Goal: Task Accomplishment & Management: Complete application form

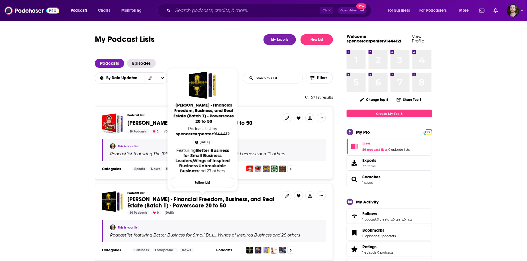
click at [232, 206] on link "Whitney Hutten - Financial Freedom, Business, and Real Estate (Batch 1) - Power…" at bounding box center [202, 202] width 151 height 13
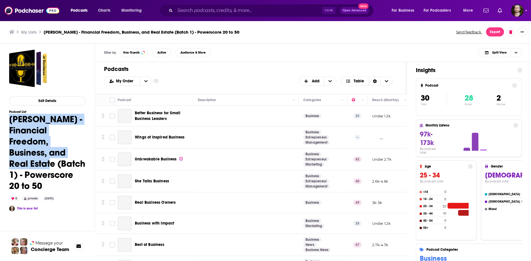
drag, startPoint x: 10, startPoint y: 118, endPoint x: 60, endPoint y: 185, distance: 83.7
click at [60, 185] on h1 "Whitney Hutten - Financial Freedom, Business, and Real Estate (Batch 1) - Power…" at bounding box center [47, 153] width 76 height 78
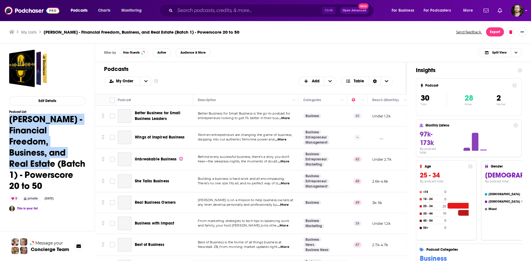
copy h1 "Whitney Hutten - Financial Freedom, Business, and Real Estate (Batch 1) - Power…"
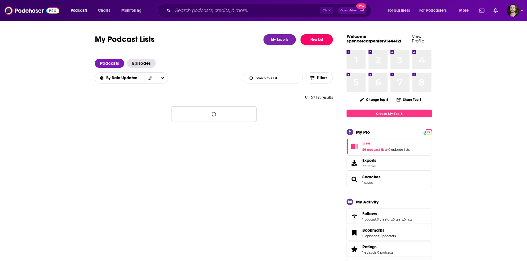
click at [326, 36] on button "New List" at bounding box center [316, 39] width 32 height 11
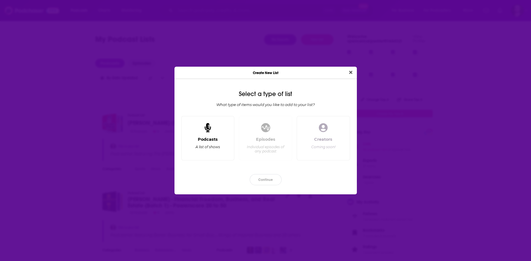
click at [212, 140] on div "Podcasts" at bounding box center [208, 139] width 20 height 5
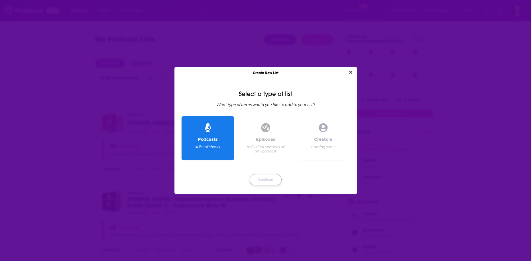
click at [263, 177] on button "Continue" at bounding box center [265, 179] width 32 height 11
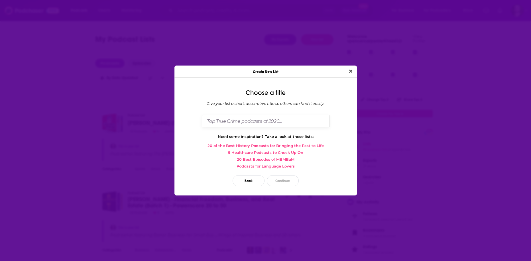
click at [263, 120] on input "Dialog" at bounding box center [266, 121] width 128 height 12
paste input "Whitney Hutten - Financial Freedom, Business, and Real Estate (Batch 1) - Power…"
click at [277, 121] on input "Whitney Hutten - Financial Freedom, Business, and Real Estate (Batch 1) - Power…" at bounding box center [266, 121] width 128 height 12
type input "[PERSON_NAME] - Financial Freedom, Business, and Real Estate (Batch 3) - Powers…"
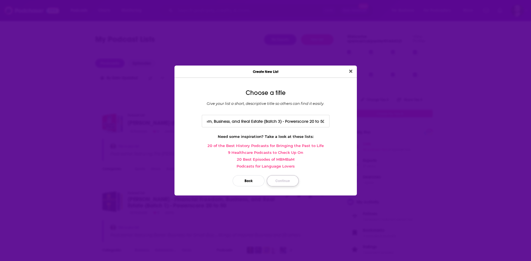
click at [280, 181] on button "Continue" at bounding box center [283, 180] width 32 height 11
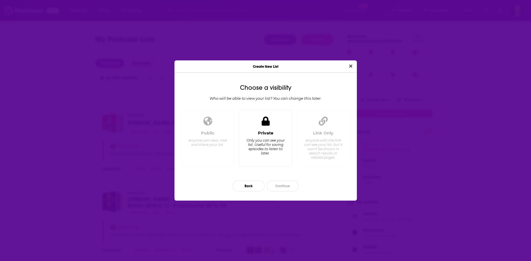
click at [261, 146] on div "Only you can see your list. Useful for saving episodes to listen to later." at bounding box center [265, 146] width 39 height 17
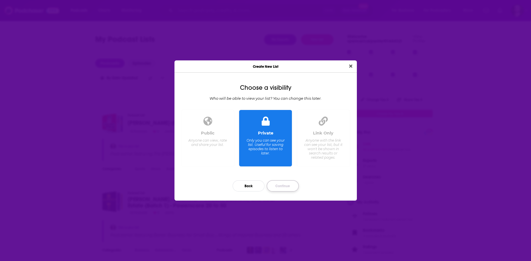
click at [283, 181] on button "Continue" at bounding box center [283, 185] width 32 height 11
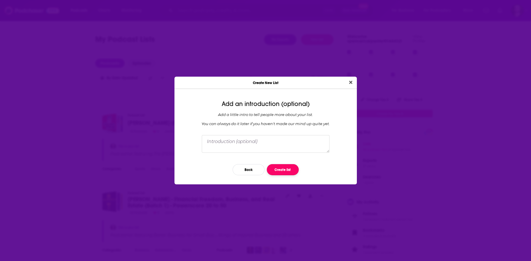
click at [283, 168] on button "Create list" at bounding box center [283, 169] width 32 height 11
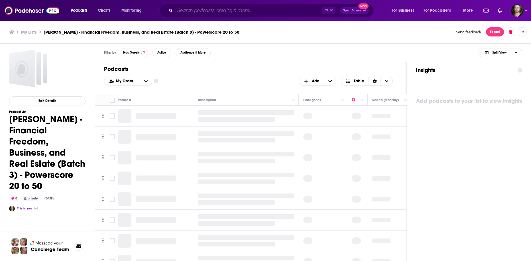
click at [212, 13] on input "Search podcasts, credits, & more..." at bounding box center [248, 10] width 147 height 9
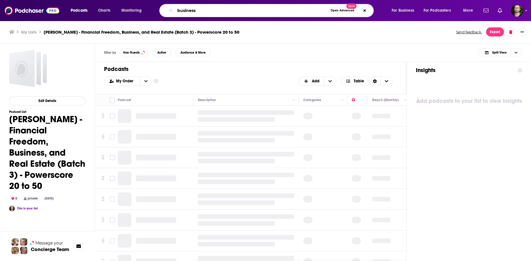
type input "business"
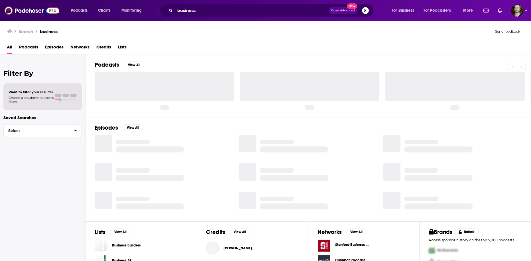
click at [33, 46] on span "Podcasts" at bounding box center [28, 48] width 19 height 12
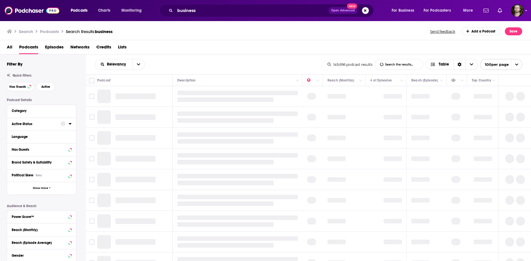
click at [69, 126] on icon at bounding box center [70, 123] width 3 height 5
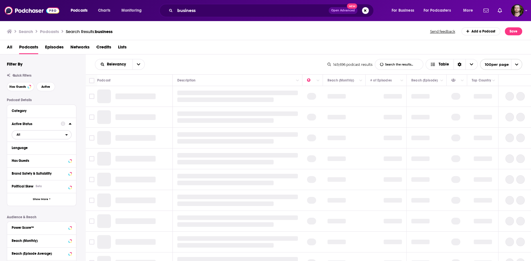
click at [40, 139] on button "All" at bounding box center [42, 134] width 60 height 9
click at [41, 135] on span "All" at bounding box center [38, 134] width 53 height 7
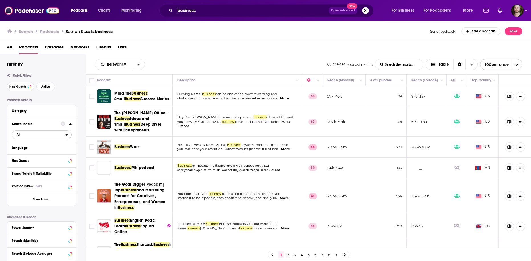
click at [64, 136] on span "All" at bounding box center [38, 134] width 53 height 7
click at [51, 154] on span "24k" at bounding box center [57, 153] width 27 height 3
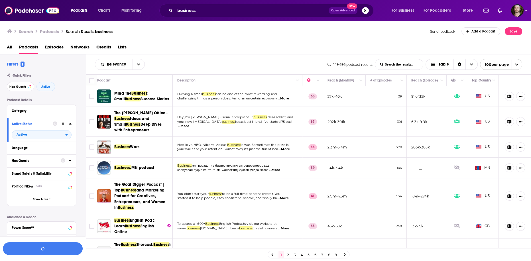
click at [70, 160] on icon at bounding box center [70, 160] width 3 height 5
click at [54, 172] on span "All" at bounding box center [38, 170] width 53 height 7
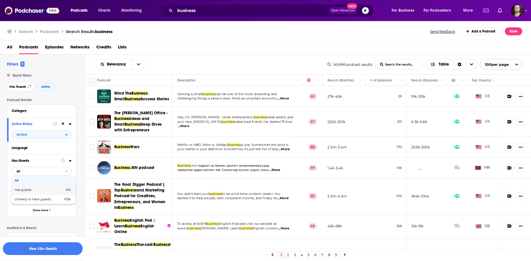
click at [46, 187] on div "Has guests 47k" at bounding box center [44, 189] width 64 height 9
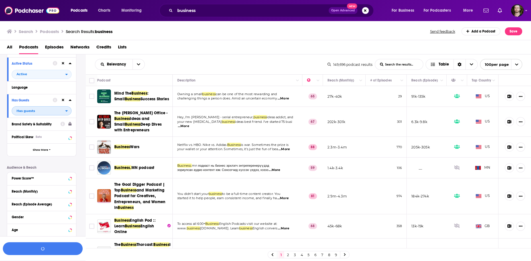
scroll to position [106, 0]
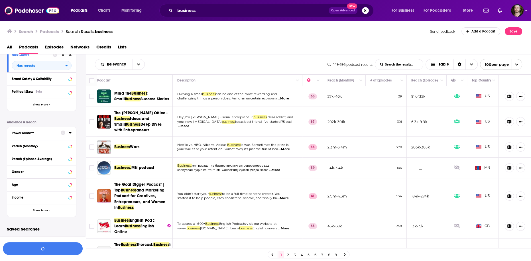
click at [69, 132] on icon at bounding box center [70, 132] width 3 height 1
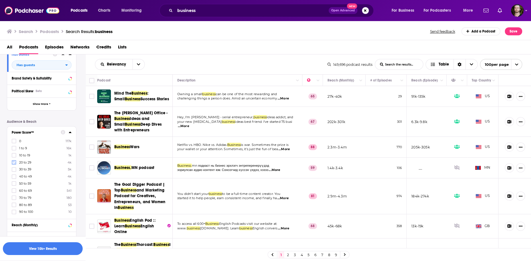
click at [14, 163] on icon at bounding box center [13, 162] width 3 height 3
click at [15, 169] on icon at bounding box center [13, 169] width 3 height 3
click at [14, 178] on label at bounding box center [14, 176] width 5 height 5
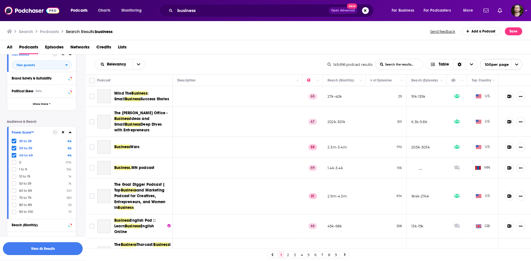
click at [60, 249] on button "View 4k Results" at bounding box center [43, 248] width 80 height 13
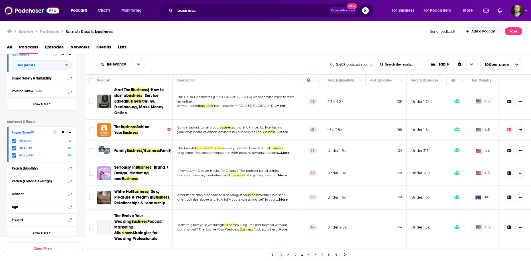
scroll to position [68, 0]
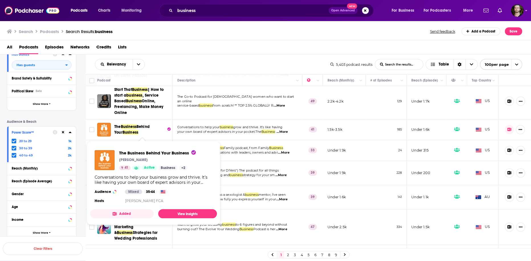
click at [132, 213] on button "Added" at bounding box center [122, 213] width 64 height 9
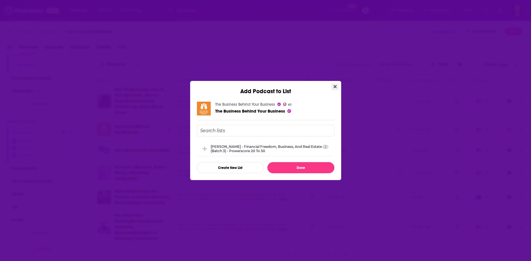
click at [333, 87] on icon "Close" at bounding box center [334, 86] width 3 height 5
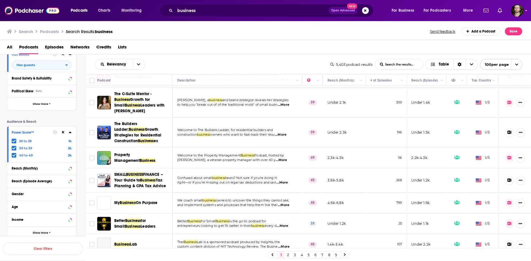
scroll to position [319, 0]
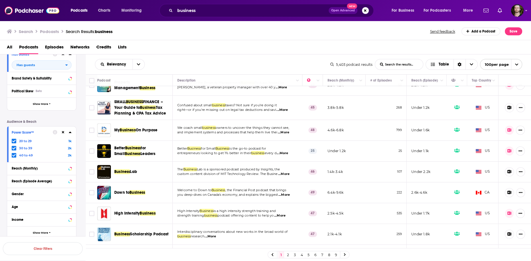
click at [289, 193] on span "...More" at bounding box center [283, 195] width 11 height 5
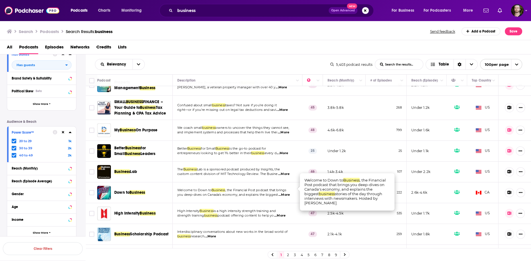
click at [289, 193] on span "...More" at bounding box center [283, 195] width 11 height 5
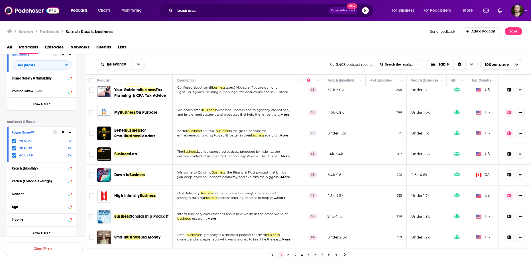
scroll to position [364, 0]
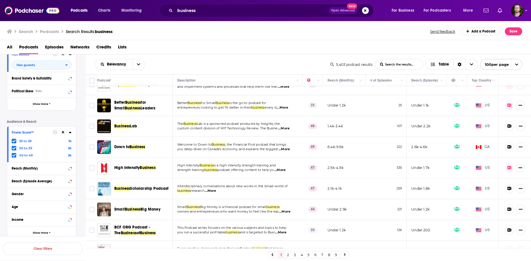
click at [214, 189] on span "...More" at bounding box center [209, 191] width 11 height 5
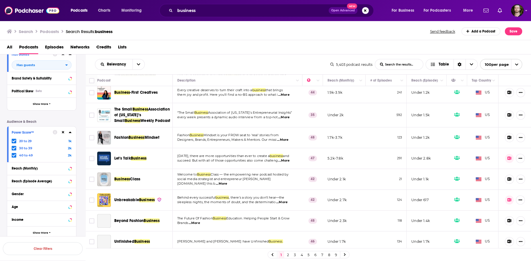
scroll to position [524, 0]
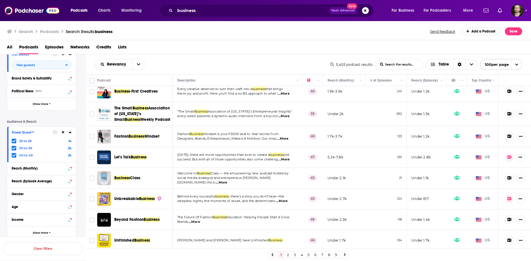
click at [286, 159] on span "...More" at bounding box center [283, 159] width 11 height 5
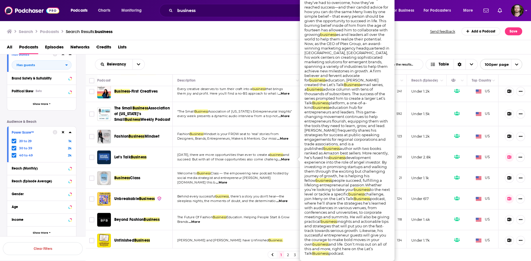
click at [286, 159] on span "...More" at bounding box center [283, 159] width 11 height 5
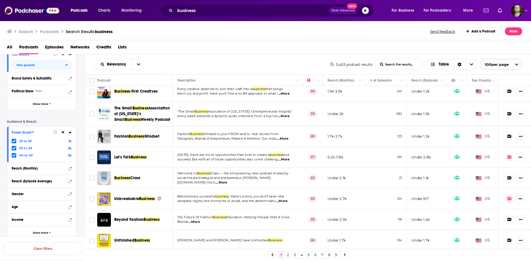
click at [284, 199] on span "...More" at bounding box center [281, 201] width 11 height 5
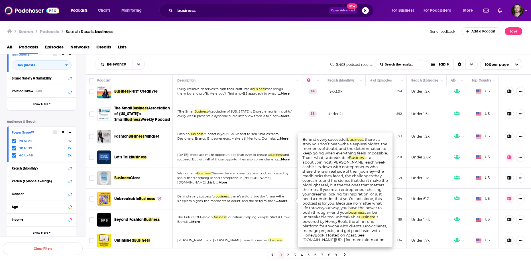
click at [284, 199] on span "...More" at bounding box center [281, 201] width 11 height 5
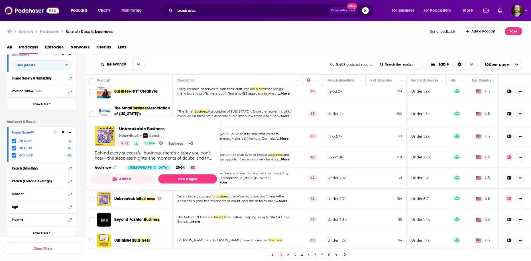
drag, startPoint x: 116, startPoint y: 180, endPoint x: 104, endPoint y: 176, distance: 12.5
click at [104, 176] on button "Added" at bounding box center [122, 178] width 64 height 9
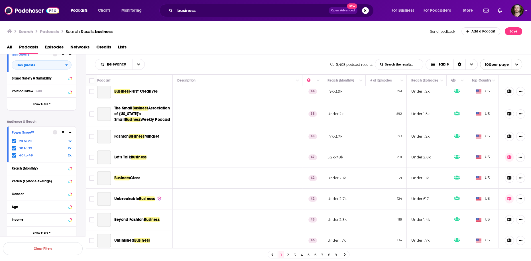
click at [124, 177] on div "Add Podcast to List Unbreakable Business 42 Unbreakable Business Whitney Hutten…" at bounding box center [265, 130] width 531 height 261
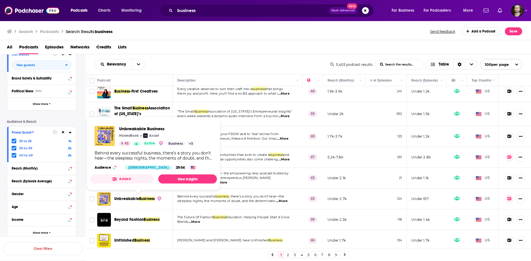
click at [127, 179] on button "Added" at bounding box center [122, 178] width 64 height 9
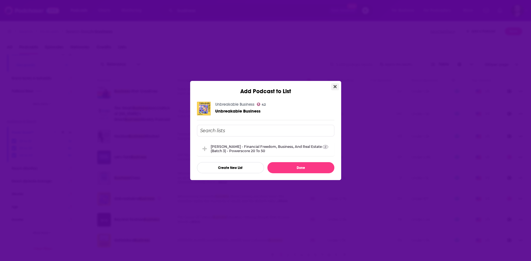
click at [336, 87] on button "Close" at bounding box center [335, 86] width 8 height 7
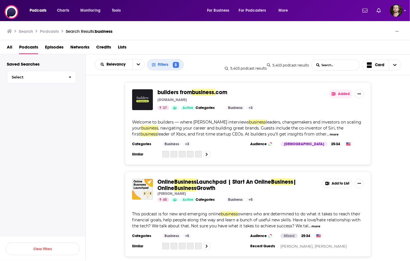
scroll to position [0, 0]
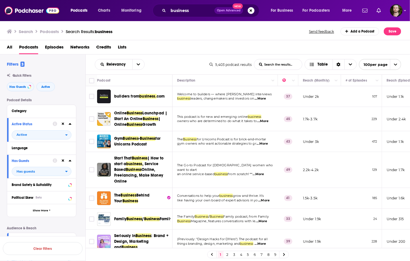
click at [177, 56] on div "Relevancy List Search Input Search the results... Table 5,403 podcast results L…" at bounding box center [248, 64] width 325 height 20
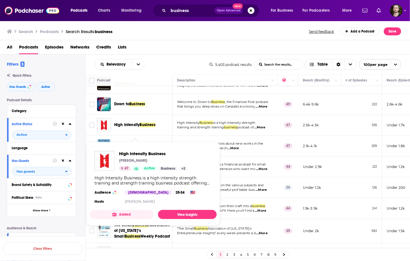
scroll to position [433, 0]
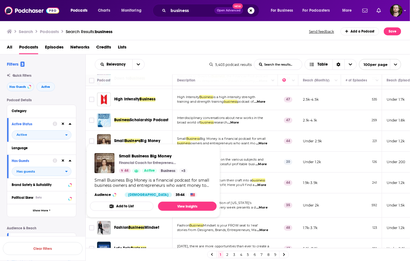
click at [139, 207] on button "Add to List" at bounding box center [122, 205] width 64 height 9
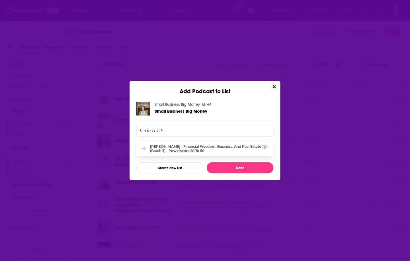
click at [174, 151] on div "[PERSON_NAME] - Financial Freedom, Business, and Real Estate (Batch 3) - Powers…" at bounding box center [210, 148] width 120 height 9
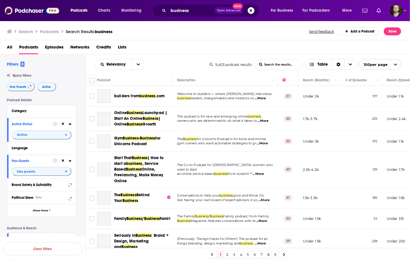
scroll to position [433, 0]
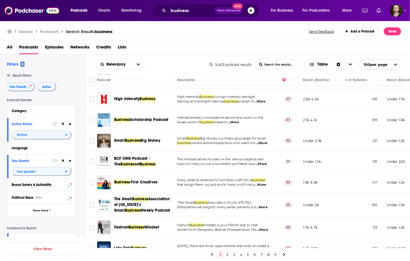
click at [265, 161] on span "...More" at bounding box center [260, 163] width 11 height 5
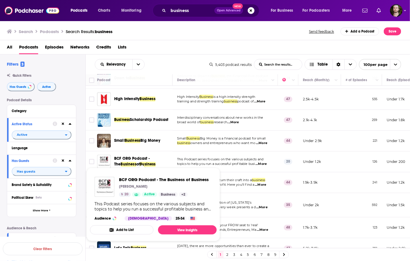
click at [140, 231] on button "Add to List" at bounding box center [122, 229] width 64 height 9
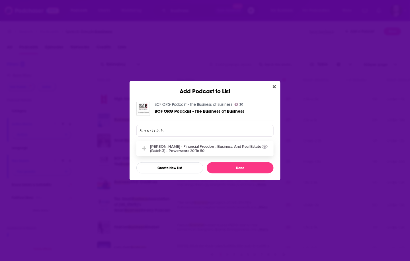
click at [176, 148] on div "[PERSON_NAME] - Financial Freedom, Business, and Real Estate (Batch 3) - Powers…" at bounding box center [210, 148] width 120 height 9
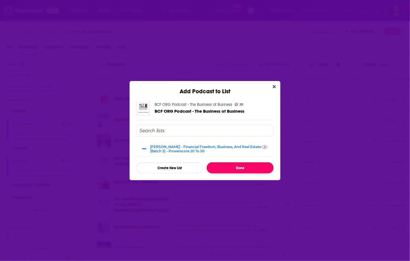
click at [246, 167] on button "Done" at bounding box center [240, 167] width 67 height 11
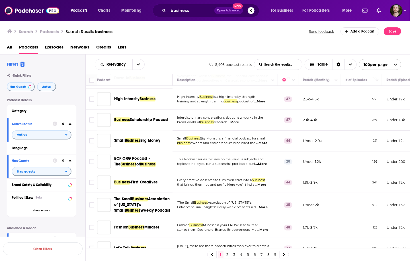
scroll to position [456, 0]
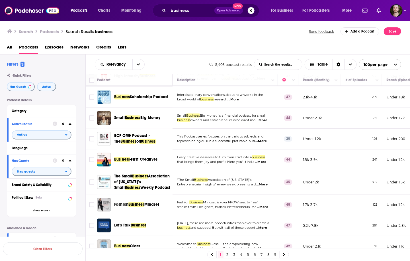
click at [266, 159] on span "...More" at bounding box center [260, 161] width 11 height 5
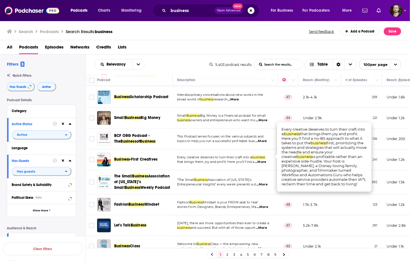
click at [266, 159] on span "...More" at bounding box center [260, 161] width 11 height 5
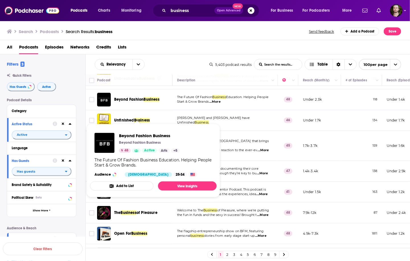
scroll to position [661, 0]
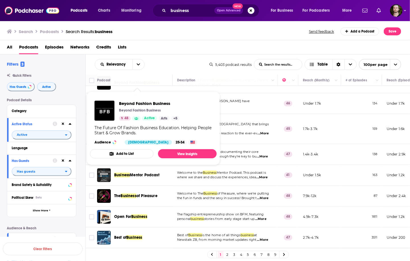
click at [173, 88] on span "Beyond Fashion Business Beyond Fashion Business 48 Active Arts + 5 The Future O…" at bounding box center [154, 128] width 134 height 80
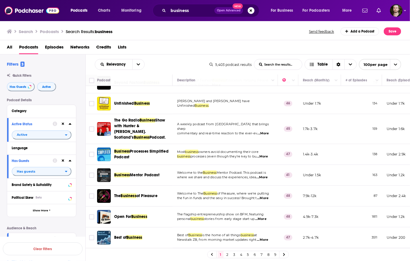
scroll to position [683, 0]
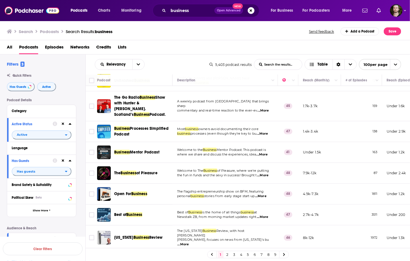
click at [264, 152] on span "...More" at bounding box center [262, 154] width 11 height 5
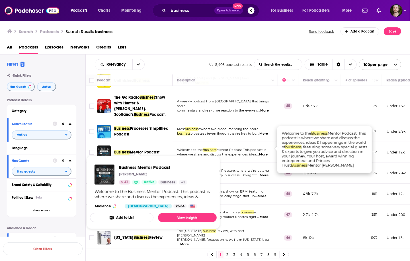
click at [134, 219] on button "Add to List" at bounding box center [122, 217] width 64 height 9
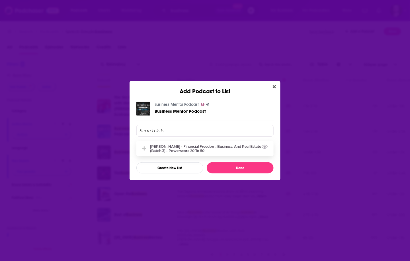
click at [189, 153] on div "[PERSON_NAME] - Financial Freedom, Business, and Real Estate (Batch 3) - Powers…" at bounding box center [204, 148] width 137 height 15
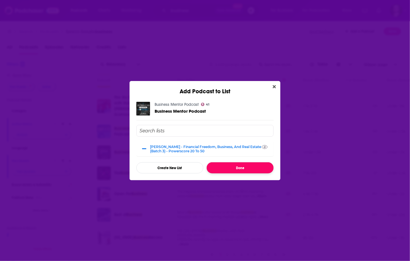
click at [231, 165] on button "Done" at bounding box center [240, 167] width 67 height 11
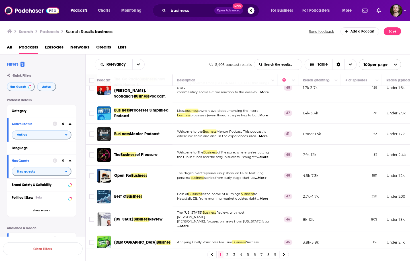
scroll to position [729, 0]
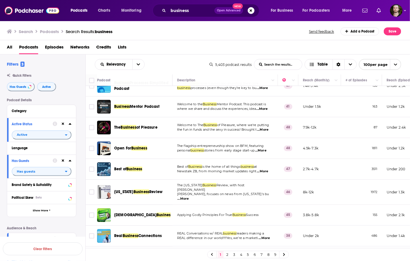
click at [267, 127] on span "...More" at bounding box center [262, 129] width 11 height 5
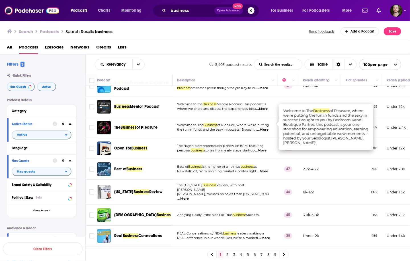
click at [177, 138] on td "The flagship entrepreneurship show on BFM, featuring personal business stories …" at bounding box center [225, 148] width 105 height 21
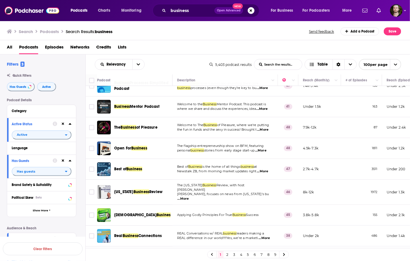
click at [267, 148] on span "...More" at bounding box center [260, 150] width 11 height 5
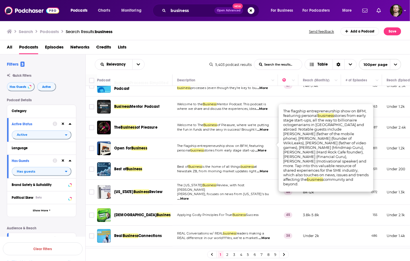
drag, startPoint x: 267, startPoint y: 144, endPoint x: 204, endPoint y: 144, distance: 62.6
click at [267, 148] on span "...More" at bounding box center [260, 150] width 11 height 5
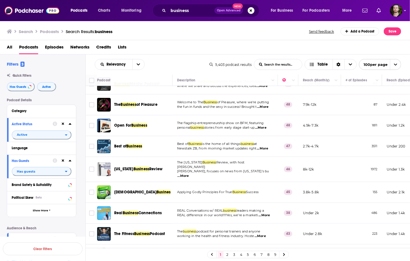
scroll to position [775, 0]
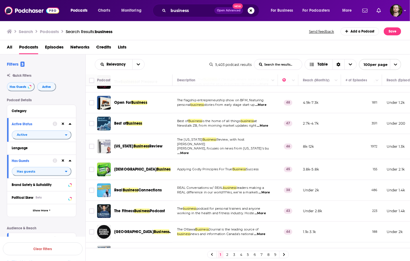
click at [189, 151] on span "...More" at bounding box center [183, 153] width 11 height 5
click at [169, 162] on div "Christian Business Concepts" at bounding box center [143, 169] width 59 height 14
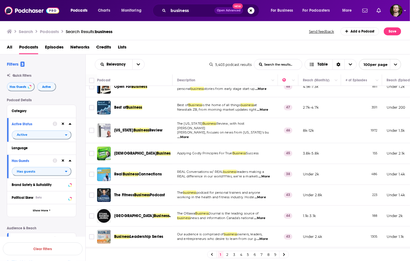
scroll to position [797, 0]
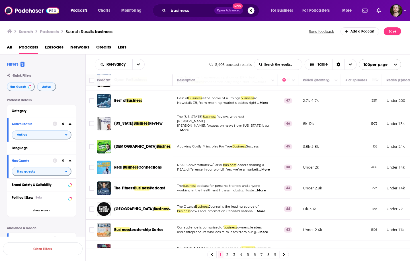
click at [265, 167] on span "...More" at bounding box center [264, 169] width 11 height 5
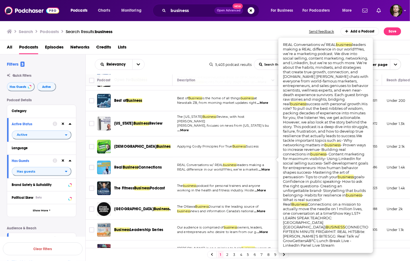
click at [265, 167] on span "...More" at bounding box center [264, 169] width 11 height 5
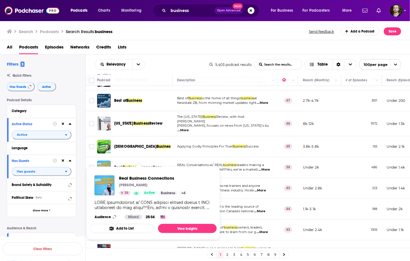
click at [142, 228] on button "Add to List" at bounding box center [122, 228] width 64 height 9
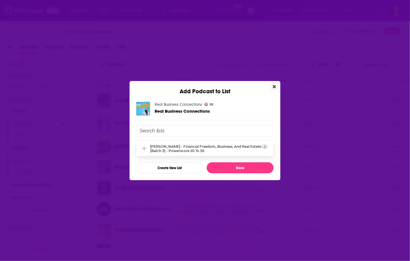
click at [195, 151] on div "[PERSON_NAME] - Financial Freedom, Business, and Real Estate (Batch 3) - Powers…" at bounding box center [210, 148] width 120 height 9
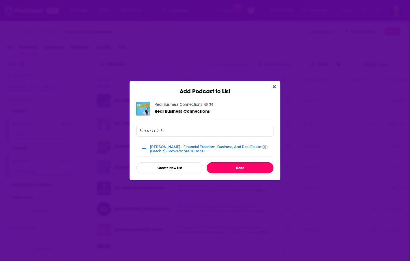
click at [227, 169] on button "Done" at bounding box center [240, 167] width 67 height 11
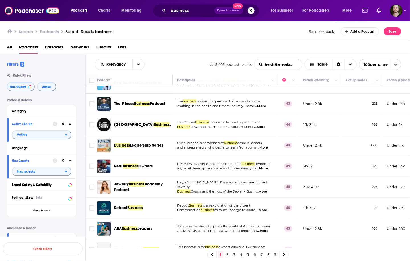
scroll to position [888, 0]
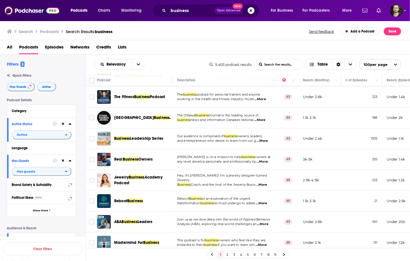
click at [173, 136] on div "Business Leadership Series" at bounding box center [143, 139] width 59 height 6
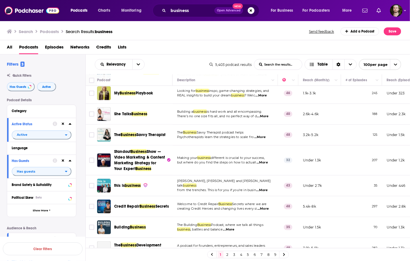
scroll to position [1071, 0]
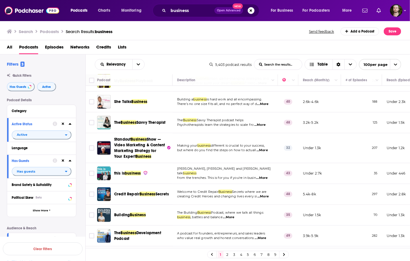
click at [263, 122] on span "...More" at bounding box center [259, 124] width 11 height 5
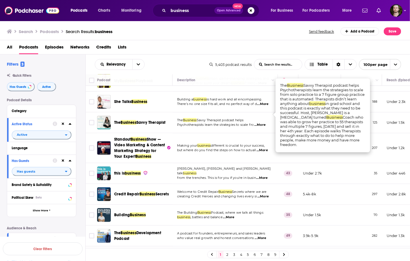
click at [193, 120] on td "The Business Savvy Therapist podcast helps Psychotherapists learn the strategie…" at bounding box center [225, 122] width 105 height 21
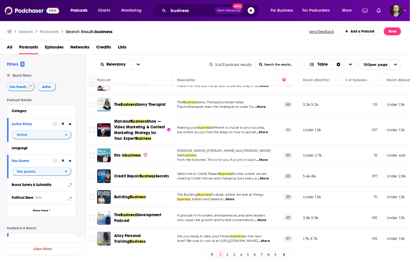
scroll to position [1116, 0]
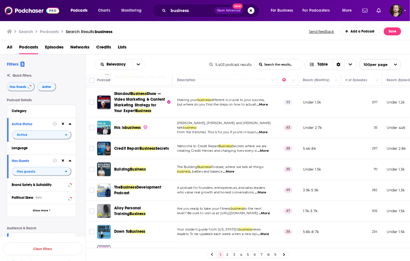
click at [261, 130] on span "...More" at bounding box center [262, 132] width 11 height 5
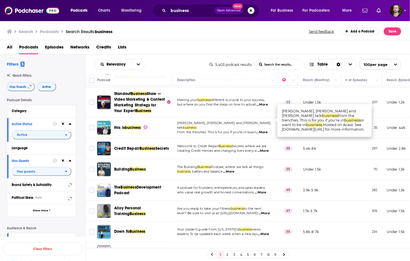
click at [260, 130] on span "...More" at bounding box center [262, 132] width 11 height 5
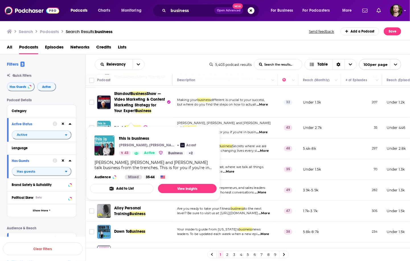
click at [129, 185] on button "Add to List" at bounding box center [122, 188] width 64 height 9
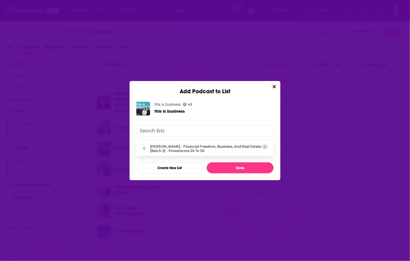
click at [185, 147] on div "[PERSON_NAME] - Financial Freedom, Business, and Real Estate (Batch 3) - Powers…" at bounding box center [210, 148] width 120 height 9
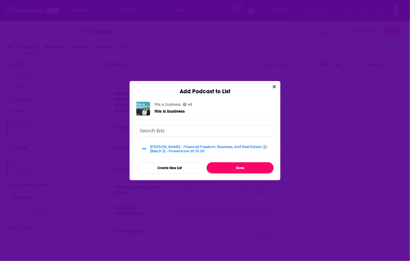
click at [237, 166] on button "Done" at bounding box center [240, 167] width 67 height 11
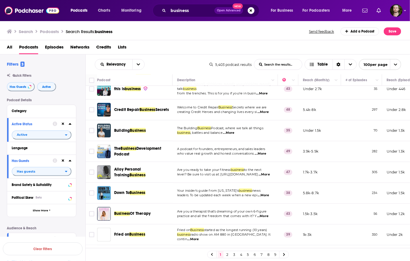
scroll to position [1162, 0]
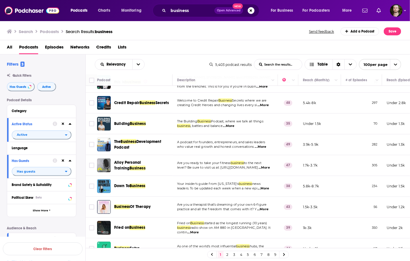
click at [262, 103] on span "...More" at bounding box center [262, 105] width 11 height 5
click at [278, 134] on td "49" at bounding box center [288, 144] width 21 height 21
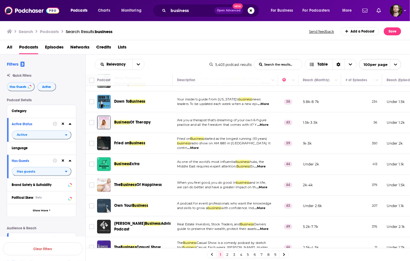
scroll to position [1253, 0]
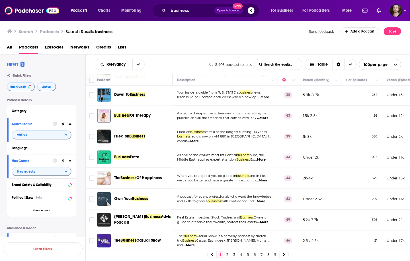
click at [199, 139] on span "...More" at bounding box center [193, 141] width 11 height 5
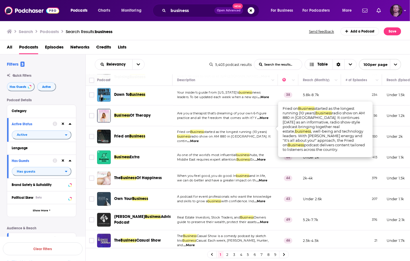
click at [400, 12] on img "Logged in as OutlierAudio" at bounding box center [396, 10] width 13 height 13
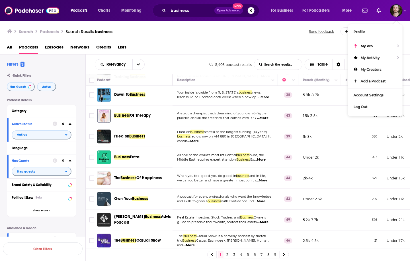
click at [199, 139] on span "...More" at bounding box center [193, 141] width 11 height 5
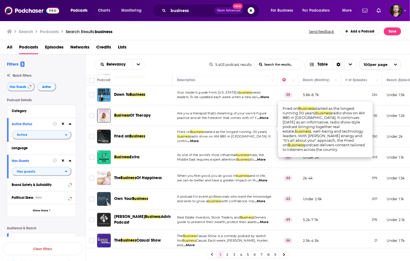
click at [199, 139] on span "...More" at bounding box center [193, 141] width 11 height 5
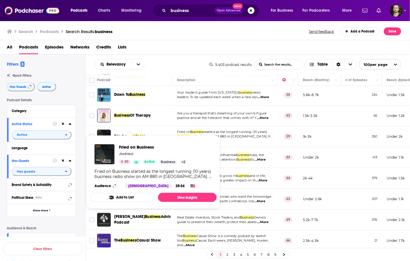
click at [132, 197] on button "Add to List" at bounding box center [122, 197] width 64 height 9
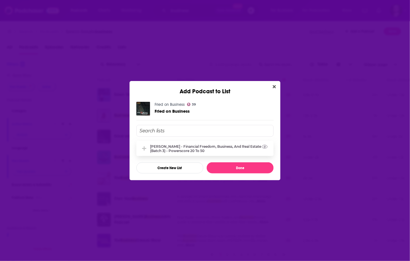
click at [185, 150] on div "[PERSON_NAME] - Financial Freedom, Business, and Real Estate (Batch 3) - Powers…" at bounding box center [210, 148] width 120 height 9
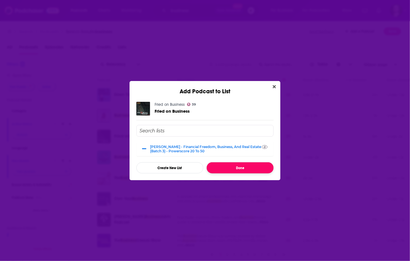
click at [222, 166] on button "Done" at bounding box center [240, 167] width 67 height 11
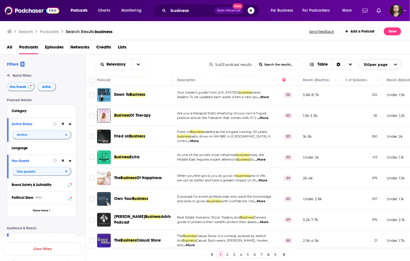
scroll to position [1299, 0]
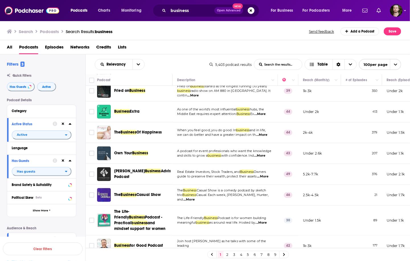
click at [263, 112] on span "...More" at bounding box center [260, 114] width 11 height 5
click at [265, 132] on span "...More" at bounding box center [261, 134] width 11 height 5
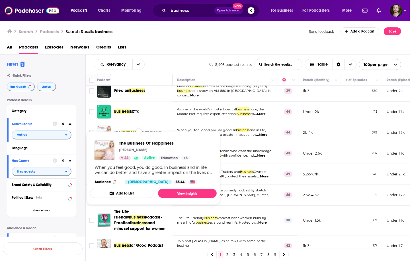
click at [144, 192] on button "Add to List" at bounding box center [122, 193] width 64 height 9
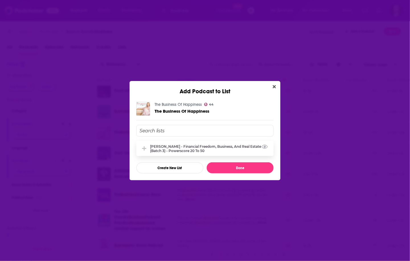
click at [200, 145] on div "[PERSON_NAME] - Financial Freedom, Business, and Real Estate (Batch 3) - Powers…" at bounding box center [210, 148] width 120 height 9
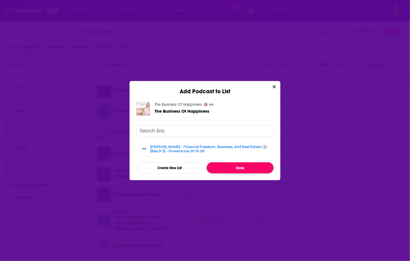
click at [226, 164] on button "Done" at bounding box center [240, 167] width 67 height 11
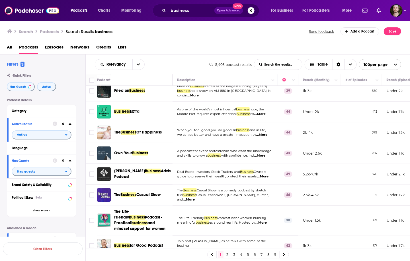
click at [261, 153] on span "...More" at bounding box center [259, 155] width 11 height 5
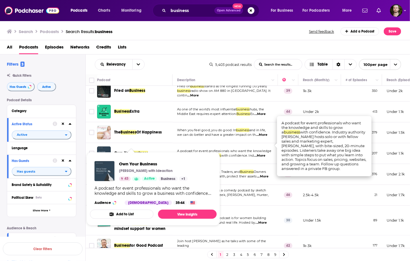
click at [135, 211] on button "Add to List" at bounding box center [122, 213] width 64 height 9
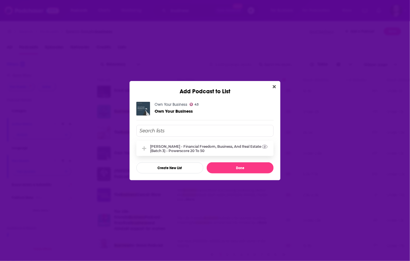
click at [203, 144] on div "[PERSON_NAME] - Financial Freedom, Business, and Real Estate (Batch 3) - Powers…" at bounding box center [210, 148] width 120 height 9
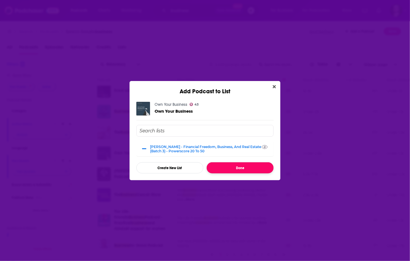
click at [245, 167] on button "Done" at bounding box center [240, 167] width 67 height 11
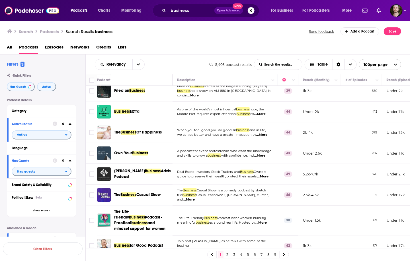
click at [264, 174] on span "...More" at bounding box center [262, 176] width 11 height 5
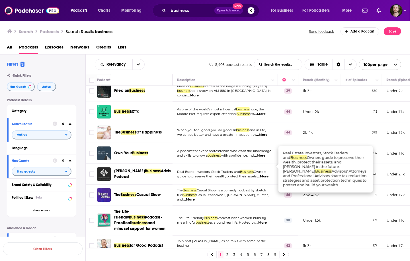
click at [247, 174] on span "guide to preserve their wealth, protect their assets" at bounding box center [217, 176] width 80 height 4
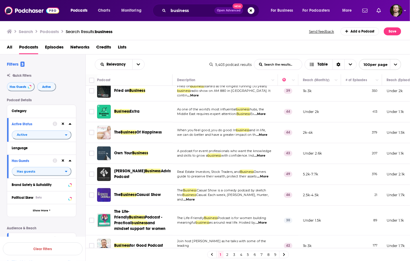
scroll to position [1321, 0]
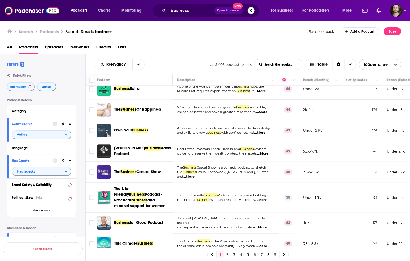
click at [195, 174] on span "...More" at bounding box center [188, 176] width 11 height 5
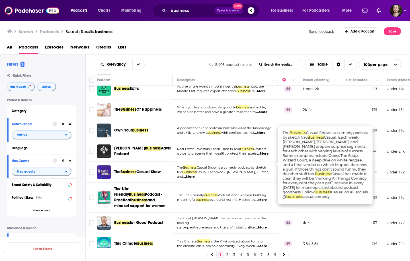
click at [195, 174] on span "...More" at bounding box center [188, 176] width 11 height 5
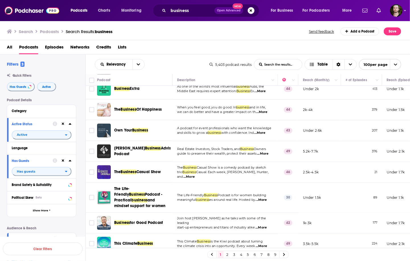
click at [264, 197] on span "...More" at bounding box center [261, 199] width 11 height 5
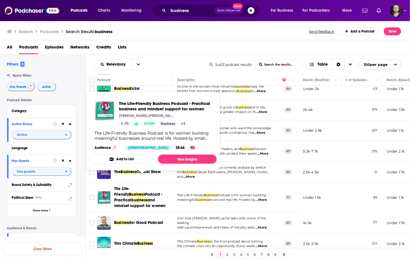
click at [136, 159] on button "Add to List" at bounding box center [122, 158] width 64 height 9
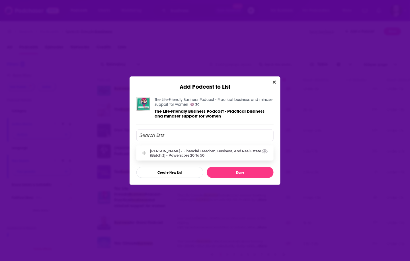
click at [185, 148] on div "[PERSON_NAME] - Financial Freedom, Business, and Real Estate (Batch 3) - Powers…" at bounding box center [204, 152] width 137 height 15
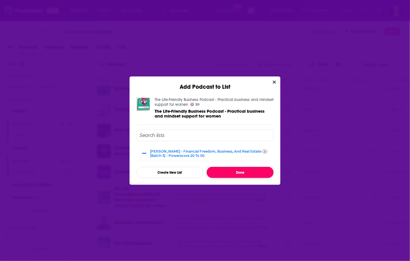
click at [241, 172] on button "Done" at bounding box center [240, 172] width 67 height 11
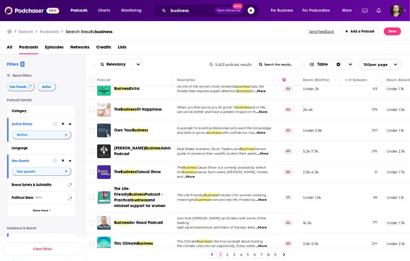
scroll to position [1367, 0]
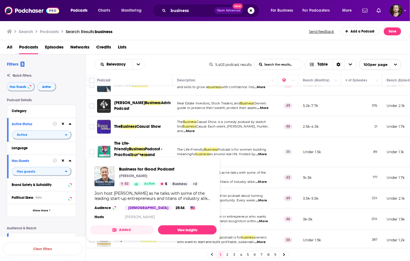
click at [238, 170] on span "Join host Paul Shapiro as he talks with some of the leading" at bounding box center [221, 174] width 89 height 9
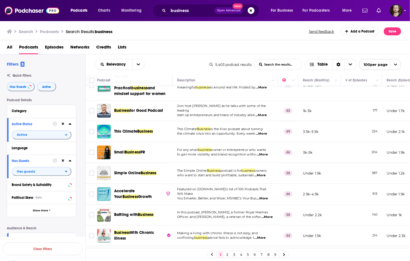
scroll to position [1458, 0]
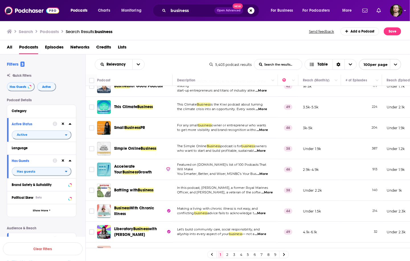
click at [264, 128] on span "...More" at bounding box center [262, 130] width 11 height 5
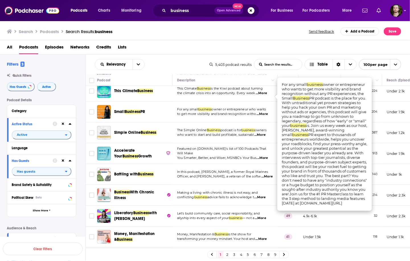
scroll to position [1481, 0]
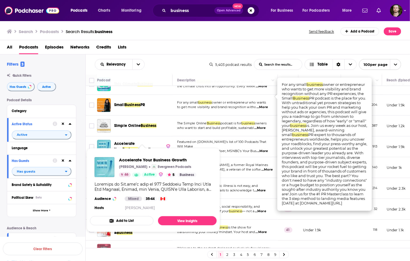
click at [133, 221] on button "Add to List" at bounding box center [122, 220] width 64 height 9
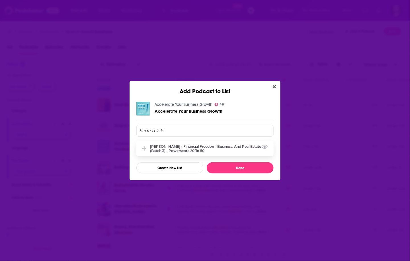
click at [181, 153] on div "[PERSON_NAME] - Financial Freedom, Business, and Real Estate (Batch 3) - Powers…" at bounding box center [204, 148] width 137 height 15
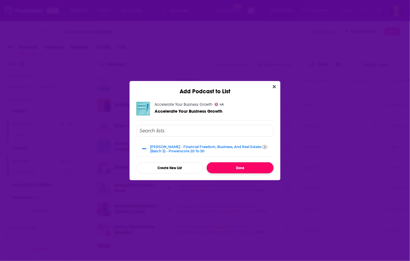
click at [227, 164] on button "Done" at bounding box center [240, 167] width 67 height 11
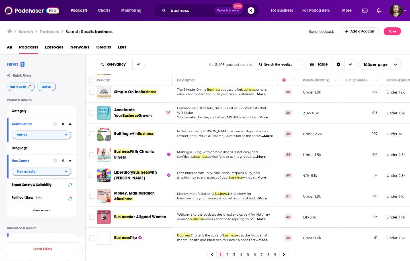
scroll to position [1526, 0]
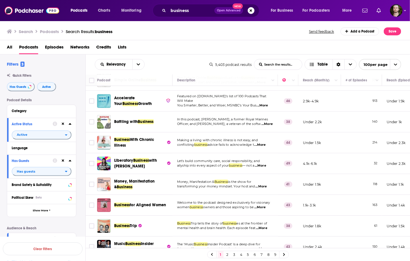
click at [262, 122] on span "...More" at bounding box center [266, 124] width 11 height 5
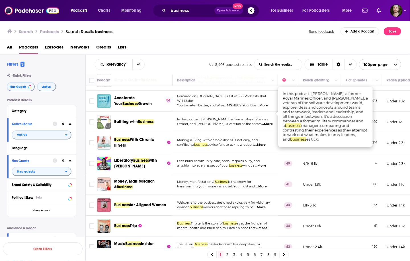
click at [262, 122] on span "...More" at bounding box center [266, 124] width 11 height 5
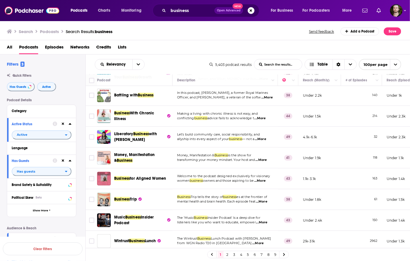
scroll to position [1549, 0]
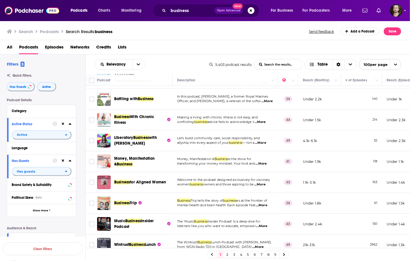
click at [264, 120] on span "...More" at bounding box center [260, 122] width 11 height 5
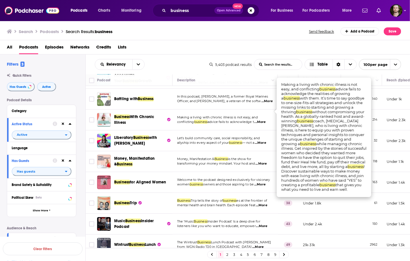
click at [264, 120] on span "...More" at bounding box center [260, 122] width 11 height 5
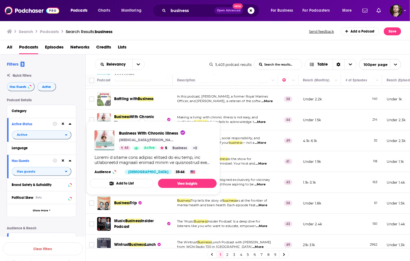
click at [130, 180] on button "Add to List" at bounding box center [122, 183] width 64 height 9
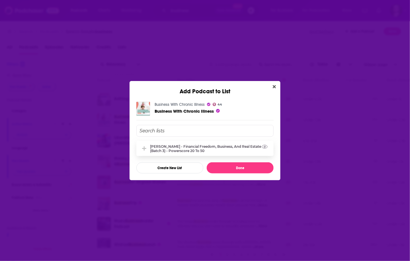
click at [189, 148] on div "[PERSON_NAME] - Financial Freedom, Business, and Real Estate (Batch 3) - Powers…" at bounding box center [210, 148] width 120 height 9
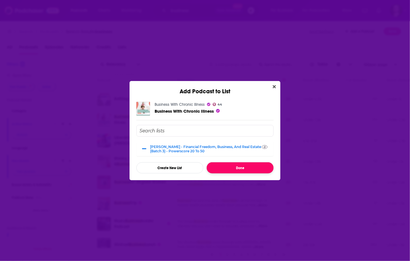
click at [250, 168] on button "Done" at bounding box center [240, 167] width 67 height 11
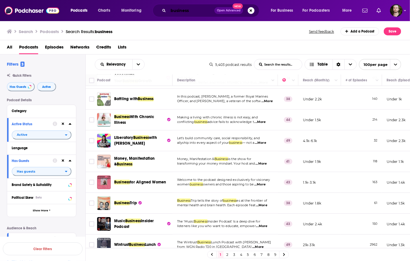
click at [189, 11] on input "business" at bounding box center [191, 10] width 46 height 9
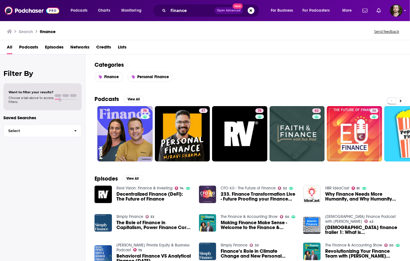
click at [26, 49] on span "Podcasts" at bounding box center [28, 48] width 19 height 12
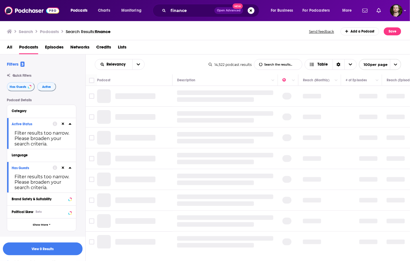
click at [63, 124] on icon at bounding box center [63, 123] width 3 height 3
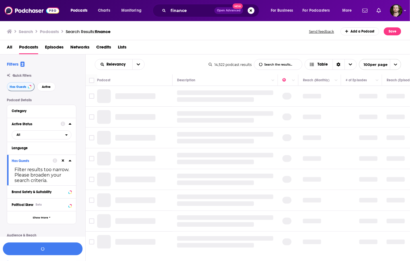
click at [63, 158] on div at bounding box center [62, 160] width 19 height 7
click at [62, 161] on icon at bounding box center [63, 161] width 3 height 4
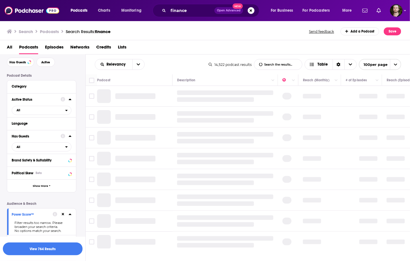
scroll to position [46, 0]
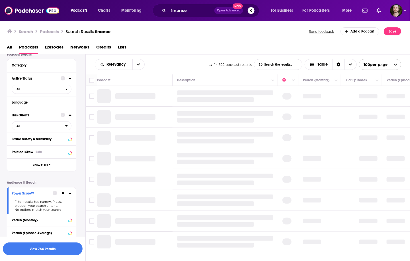
click at [63, 193] on icon at bounding box center [63, 193] width 3 height 3
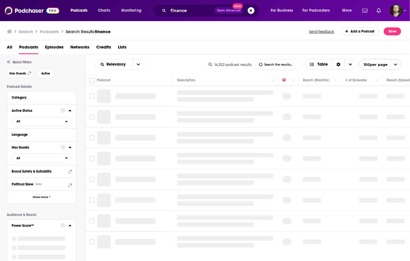
scroll to position [0, 0]
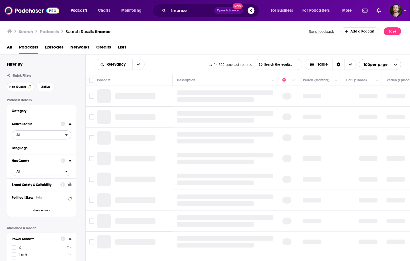
click at [49, 133] on span "All" at bounding box center [38, 134] width 53 height 7
click at [46, 154] on span "2k" at bounding box center [58, 153] width 26 height 3
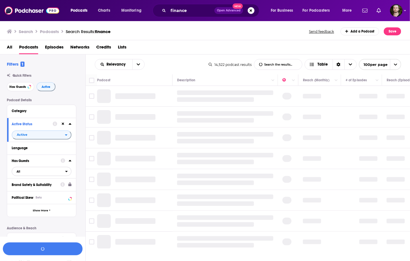
click at [48, 172] on span "All" at bounding box center [38, 170] width 53 height 7
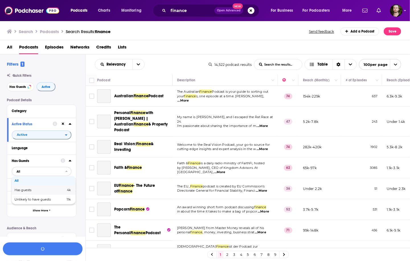
click at [50, 187] on div "Has guests 4k" at bounding box center [44, 189] width 64 height 9
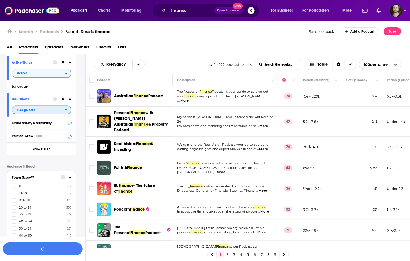
scroll to position [68, 0]
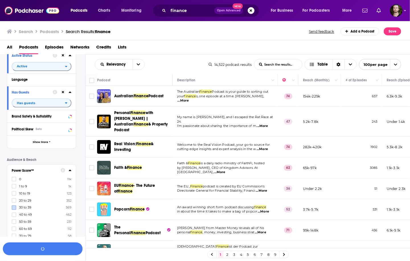
click at [13, 202] on icon at bounding box center [13, 199] width 3 height 3
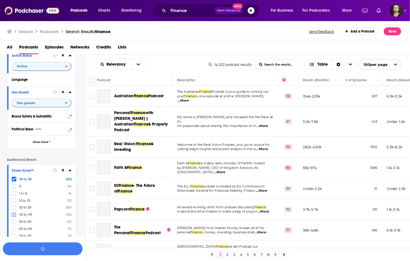
click at [13, 207] on icon at bounding box center [13, 207] width 3 height 3
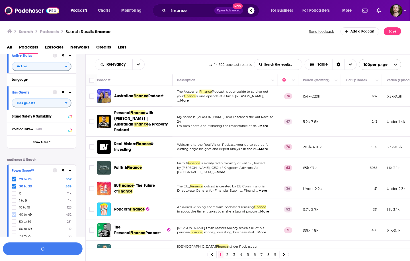
click at [14, 215] on icon at bounding box center [13, 214] width 3 height 3
click at [51, 250] on button "View 339 Results" at bounding box center [43, 248] width 80 height 13
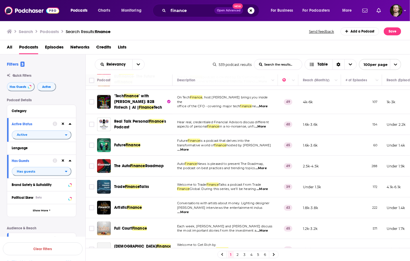
scroll to position [23, 0]
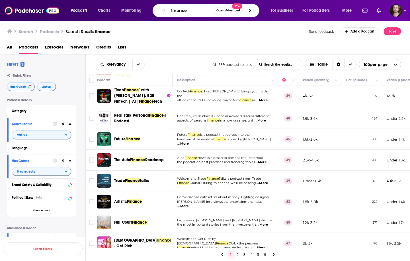
drag, startPoint x: 204, startPoint y: 12, endPoint x: 184, endPoint y: 13, distance: 19.7
click at [184, 13] on input "finance" at bounding box center [191, 10] width 46 height 9
type input "financial freedom"
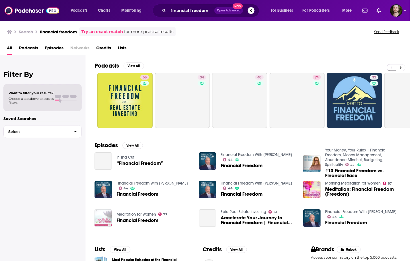
click at [34, 48] on span "Podcasts" at bounding box center [28, 49] width 19 height 12
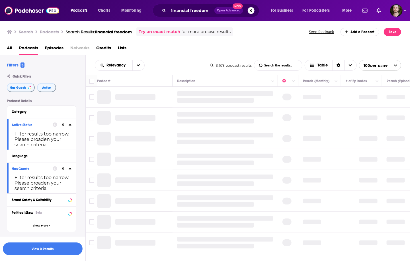
click at [64, 125] on icon at bounding box center [63, 124] width 3 height 3
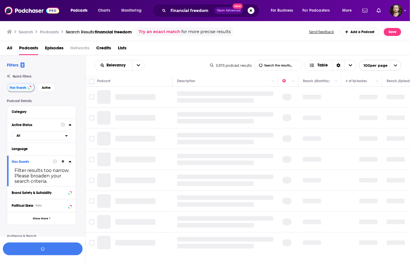
click at [64, 162] on icon at bounding box center [63, 161] width 3 height 4
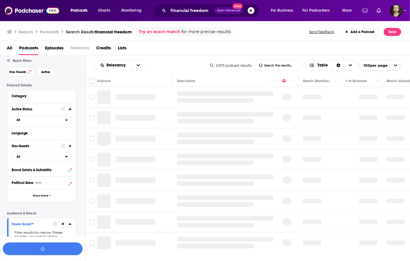
scroll to position [91, 0]
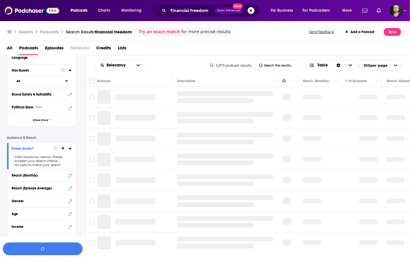
click at [62, 148] on icon at bounding box center [63, 148] width 3 height 4
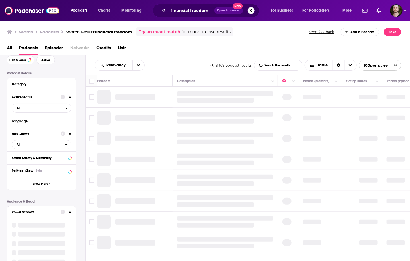
scroll to position [0, 0]
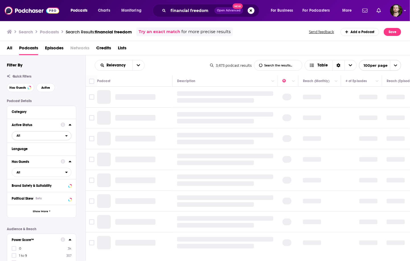
click at [58, 133] on span "All" at bounding box center [38, 135] width 53 height 7
click at [52, 152] on div "Active 738" at bounding box center [44, 154] width 64 height 9
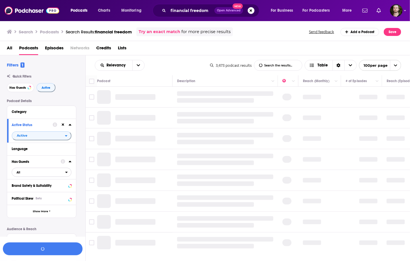
click at [40, 174] on span "All" at bounding box center [38, 171] width 53 height 7
click at [42, 193] on div "Has guests 1k" at bounding box center [44, 190] width 64 height 9
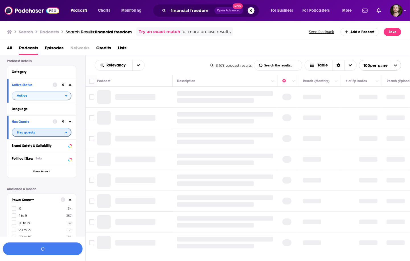
scroll to position [91, 0]
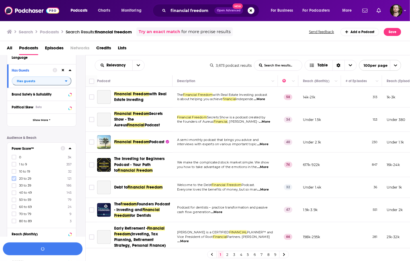
click at [12, 178] on icon at bounding box center [13, 178] width 3 height 3
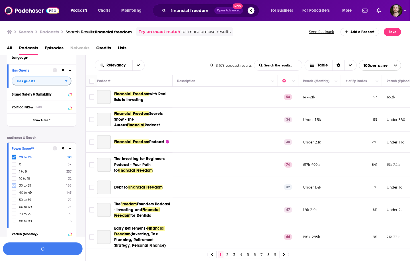
click at [14, 185] on icon at bounding box center [13, 185] width 3 height 3
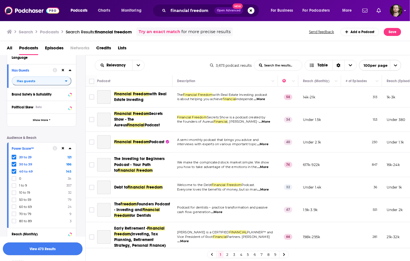
click at [58, 249] on button "View 473 Results" at bounding box center [43, 248] width 80 height 13
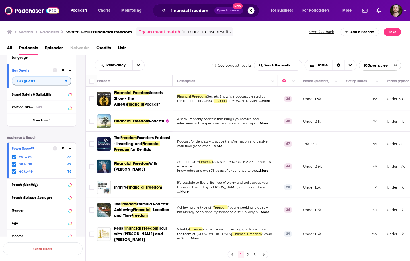
click at [266, 99] on span "...More" at bounding box center [264, 101] width 11 height 5
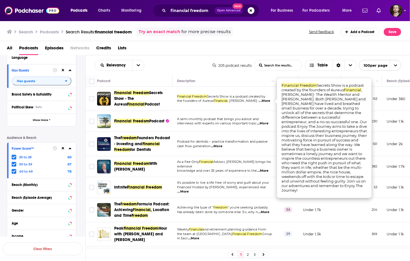
click at [266, 99] on span "...More" at bounding box center [264, 101] width 11 height 5
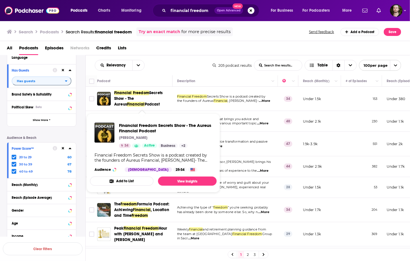
click at [128, 181] on button "Add to List" at bounding box center [122, 180] width 64 height 9
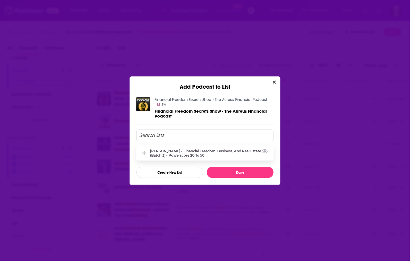
click at [196, 151] on div "[PERSON_NAME] - Financial Freedom, Business, and Real Estate (Batch 3) - Powers…" at bounding box center [210, 153] width 120 height 9
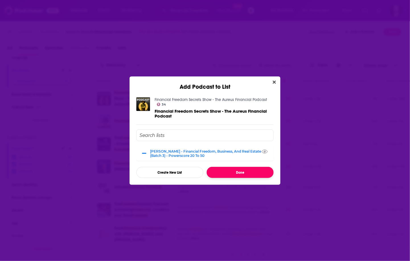
click at [226, 171] on button "Done" at bounding box center [240, 172] width 67 height 11
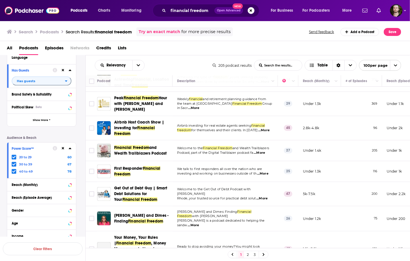
scroll to position [137, 0]
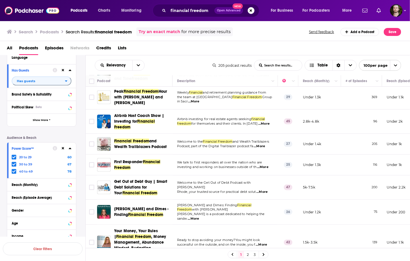
click at [187, 142] on span "Welcome to the" at bounding box center [190, 141] width 26 height 4
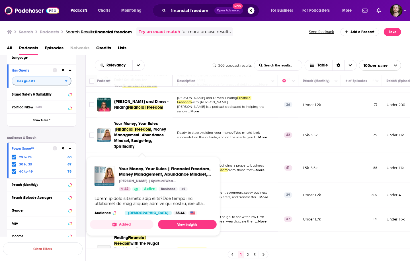
scroll to position [251, 0]
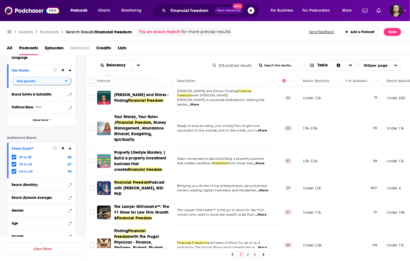
click at [265, 161] on span "...More" at bounding box center [258, 163] width 11 height 5
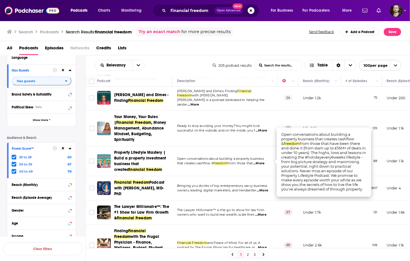
click at [265, 161] on span "...More" at bounding box center [258, 163] width 11 height 5
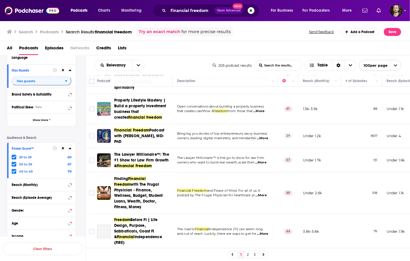
scroll to position [319, 0]
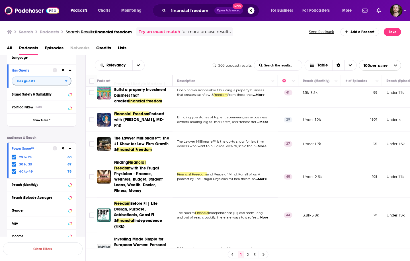
click at [228, 124] on td "Bringing you stories of top entrepreneurs, savvy business owners, leading digit…" at bounding box center [225, 120] width 105 height 24
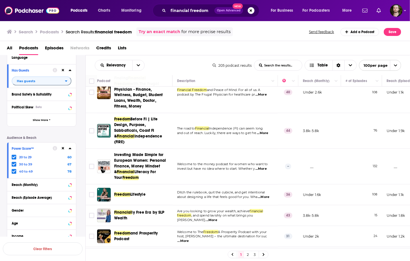
scroll to position [410, 0]
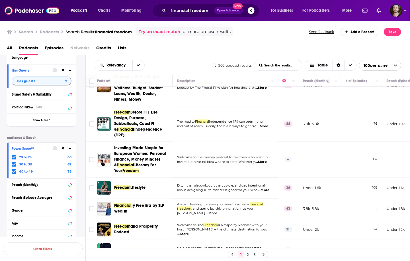
click at [260, 159] on span "...More" at bounding box center [260, 161] width 11 height 5
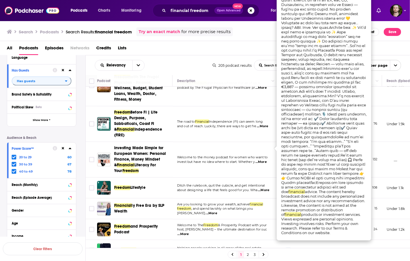
click at [261, 159] on span "...More" at bounding box center [260, 161] width 11 height 5
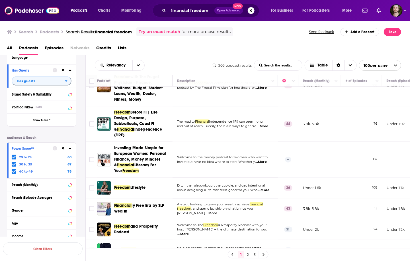
click at [264, 124] on span "...More" at bounding box center [262, 126] width 11 height 5
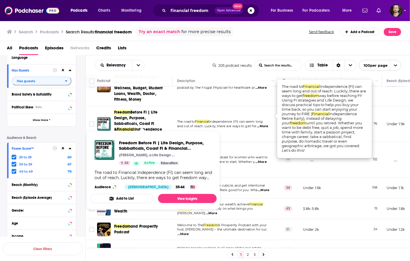
click at [125, 196] on button "Add to List" at bounding box center [122, 198] width 64 height 9
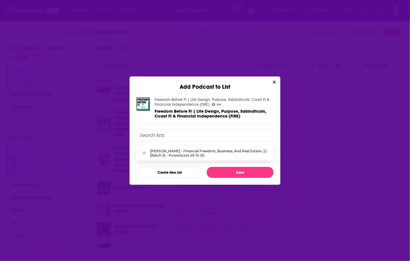
click at [179, 157] on div "[PERSON_NAME] - Financial Freedom, Business, and Real Estate (Batch 3) - Powers…" at bounding box center [204, 152] width 137 height 15
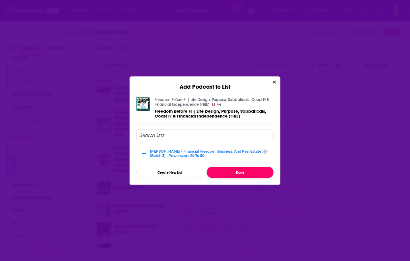
click at [220, 170] on button "Done" at bounding box center [240, 172] width 67 height 11
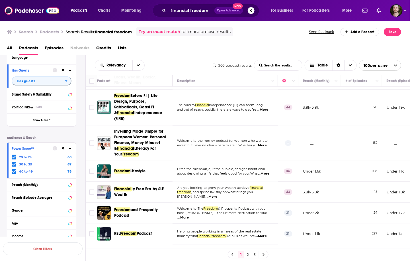
scroll to position [456, 0]
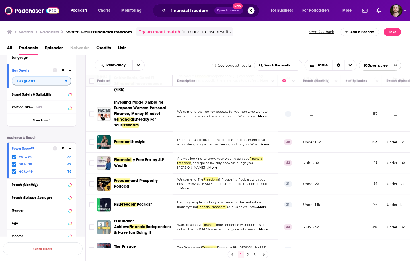
click at [264, 142] on span "...More" at bounding box center [263, 144] width 11 height 5
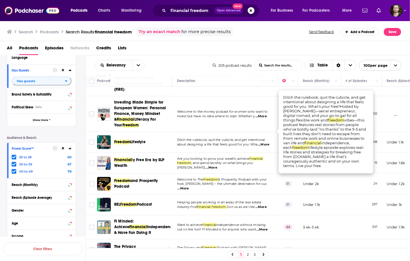
click at [264, 142] on span "...More" at bounding box center [263, 144] width 11 height 5
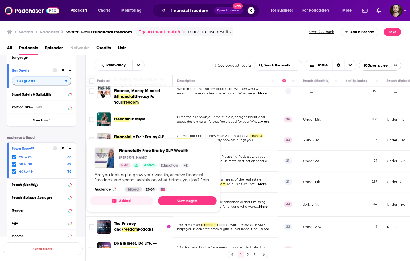
scroll to position [501, 0]
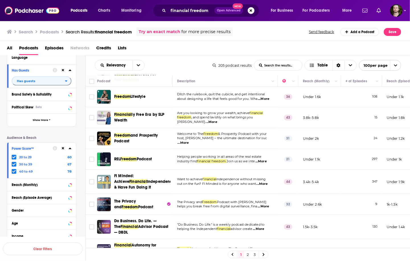
click at [189, 140] on span "...More" at bounding box center [183, 142] width 11 height 5
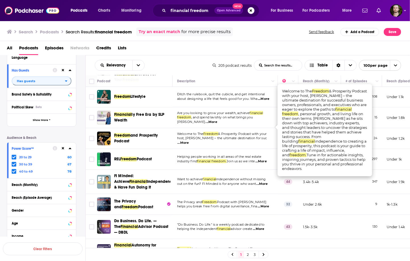
click at [189, 140] on span "...More" at bounding box center [183, 142] width 11 height 5
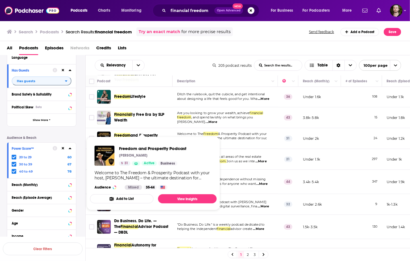
click at [126, 199] on button "Add to List" at bounding box center [122, 198] width 64 height 9
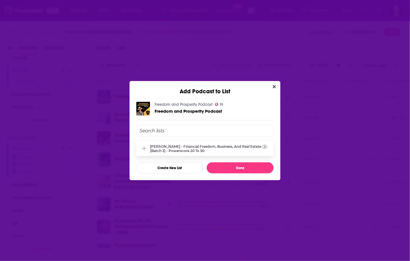
click at [194, 146] on div "[PERSON_NAME] - Financial Freedom, Business, and Real Estate (Batch 3) - Powers…" at bounding box center [210, 148] width 120 height 9
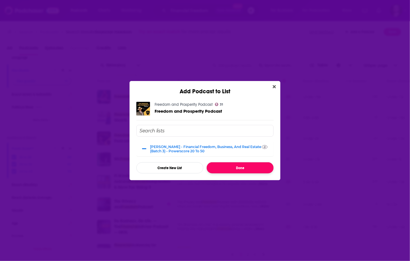
click at [227, 166] on button "Done" at bounding box center [240, 167] width 67 height 11
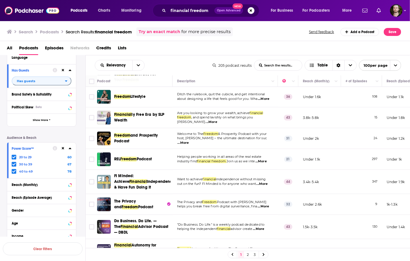
scroll to position [524, 0]
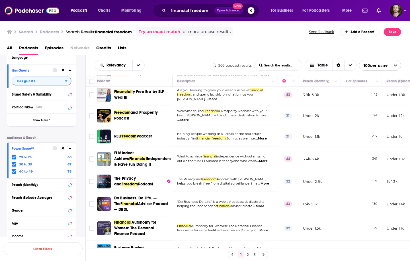
click at [266, 136] on span "...More" at bounding box center [260, 138] width 11 height 5
drag, startPoint x: 181, startPoint y: 115, endPoint x: 170, endPoint y: 117, distance: 11.0
click at [181, 126] on td "Helping people working in all areas of the real estate industry find financial …" at bounding box center [225, 136] width 105 height 21
click at [265, 136] on span "...More" at bounding box center [260, 138] width 11 height 5
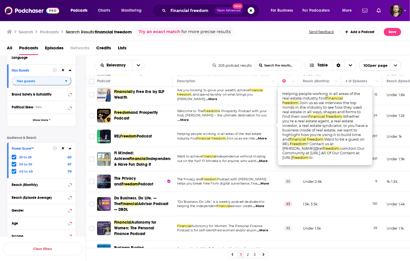
click at [265, 136] on span "...More" at bounding box center [260, 138] width 11 height 5
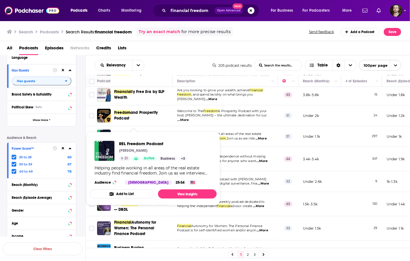
click at [129, 194] on button "Add to List" at bounding box center [122, 193] width 64 height 9
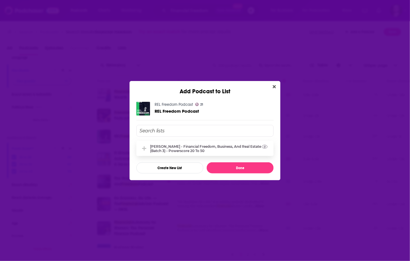
click at [201, 149] on div "[PERSON_NAME] - Financial Freedom, Business, and Real Estate (Batch 3) - Powers…" at bounding box center [210, 148] width 120 height 9
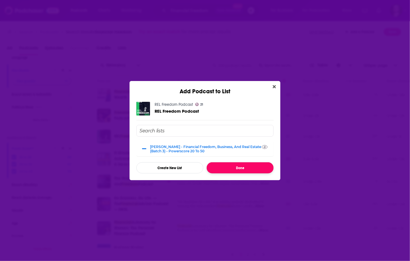
click at [231, 172] on button "Done" at bounding box center [240, 167] width 67 height 11
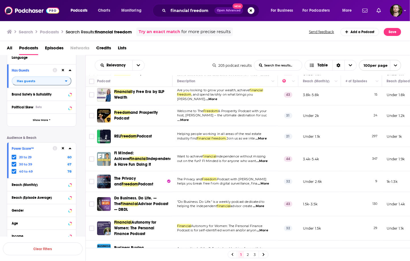
click at [266, 159] on span "...More" at bounding box center [262, 161] width 11 height 5
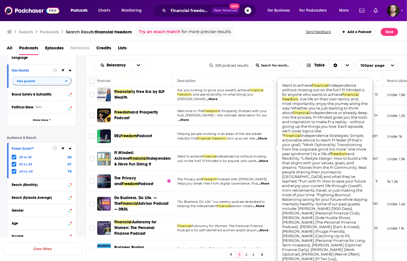
click at [266, 159] on span "...More" at bounding box center [262, 161] width 11 height 5
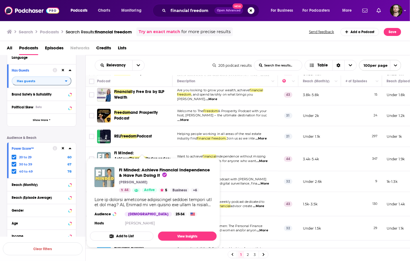
click at [132, 237] on button "Add to List" at bounding box center [122, 235] width 64 height 9
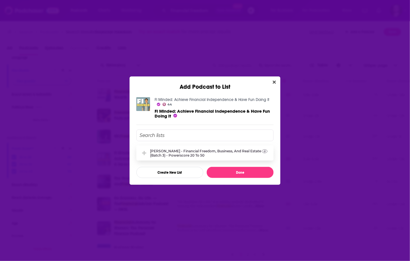
click at [171, 153] on div "[PERSON_NAME] - Financial Freedom, Business, and Real Estate (Batch 3) - Powers…" at bounding box center [210, 153] width 120 height 9
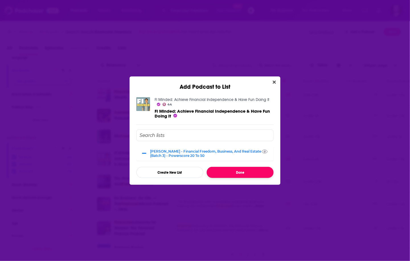
click at [224, 172] on button "Done" at bounding box center [240, 172] width 67 height 11
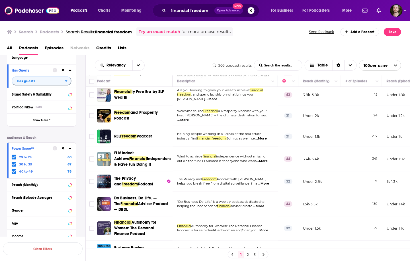
click at [265, 181] on span "...More" at bounding box center [263, 183] width 11 height 5
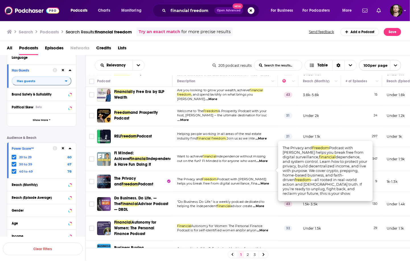
click at [265, 181] on span "...More" at bounding box center [263, 183] width 11 height 5
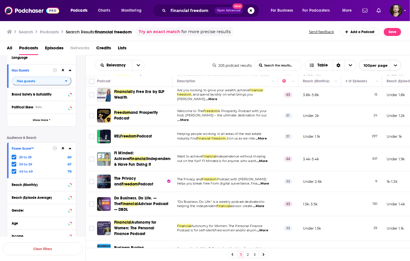
scroll to position [570, 0]
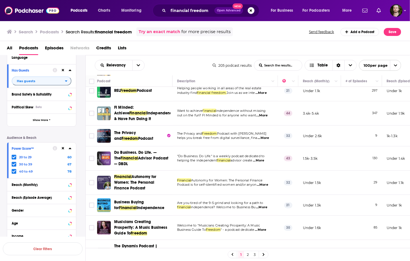
click at [264, 158] on span "...More" at bounding box center [258, 160] width 11 height 5
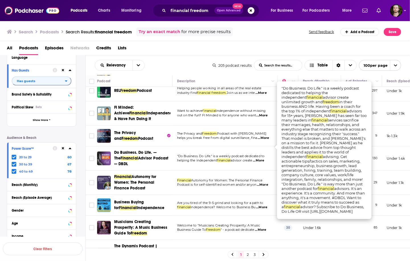
click at [264, 158] on span "...More" at bounding box center [258, 160] width 11 height 5
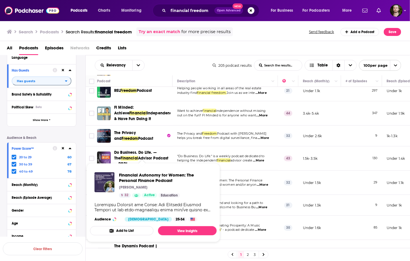
click at [264, 182] on span "...More" at bounding box center [262, 184] width 11 height 5
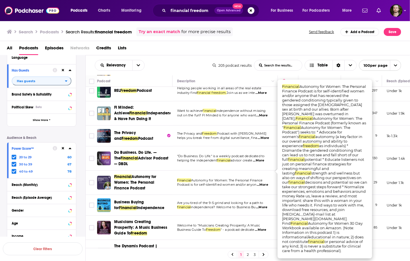
click at [264, 182] on span "...More" at bounding box center [262, 184] width 11 height 5
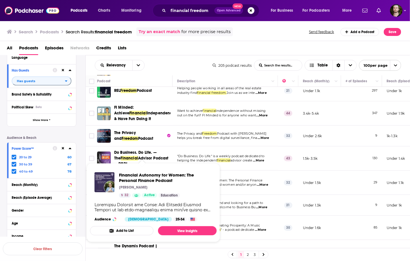
click at [126, 227] on button "Add to List" at bounding box center [122, 230] width 64 height 9
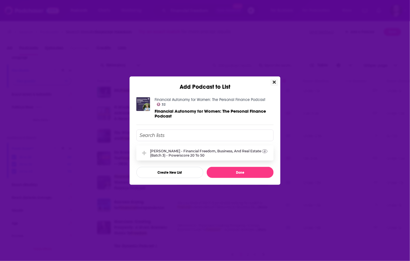
click at [197, 157] on div "[PERSON_NAME] - Financial Freedom, Business, and Real Estate (Batch 3) - Powers…" at bounding box center [204, 152] width 137 height 15
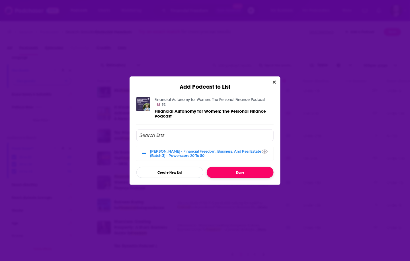
click at [232, 172] on button "Done" at bounding box center [240, 172] width 67 height 11
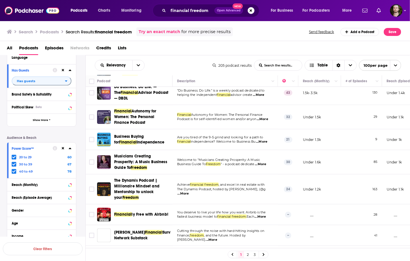
scroll to position [661, 0]
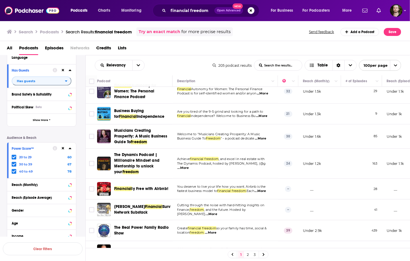
click at [267, 114] on span "...More" at bounding box center [261, 116] width 11 height 5
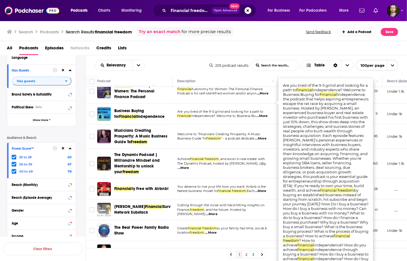
click at [267, 114] on span "...More" at bounding box center [261, 116] width 11 height 5
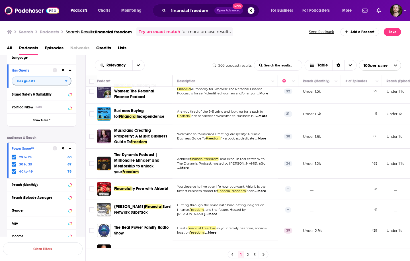
click at [262, 114] on span "...More" at bounding box center [261, 116] width 11 height 5
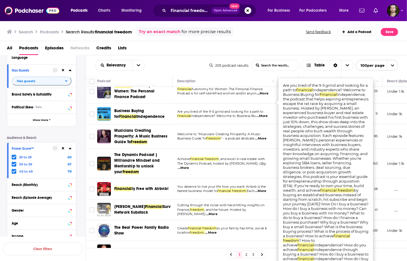
click at [265, 114] on span "...More" at bounding box center [261, 116] width 11 height 5
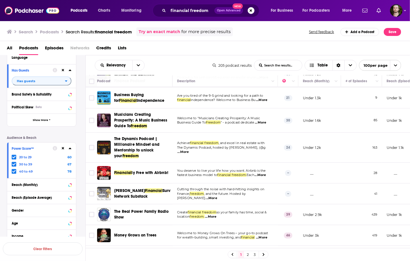
scroll to position [683, 0]
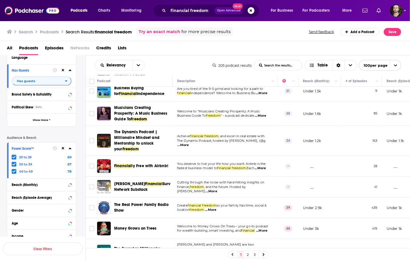
click at [262, 113] on span "...More" at bounding box center [260, 115] width 11 height 5
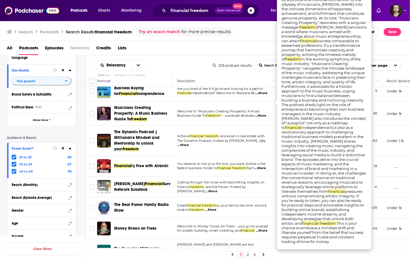
click at [263, 113] on span "...More" at bounding box center [260, 115] width 11 height 5
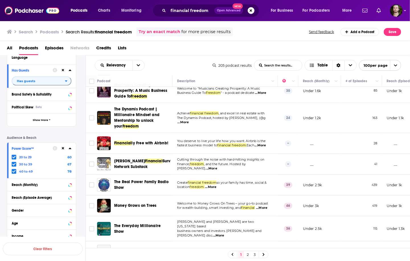
scroll to position [729, 0]
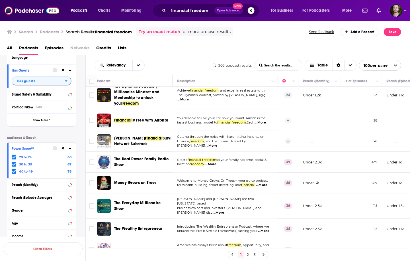
click at [210, 162] on span "...More" at bounding box center [210, 164] width 11 height 5
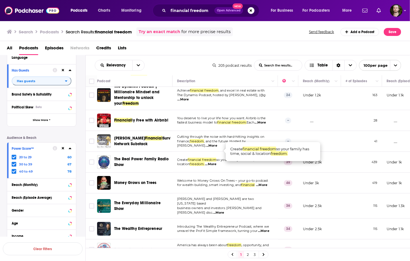
click at [213, 162] on span "...More" at bounding box center [210, 164] width 11 height 5
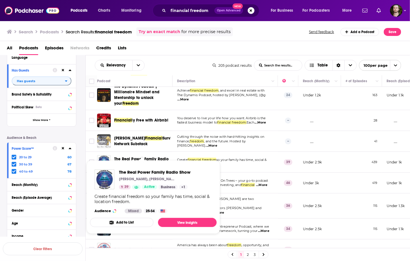
click at [127, 222] on button "Add to List" at bounding box center [122, 222] width 64 height 9
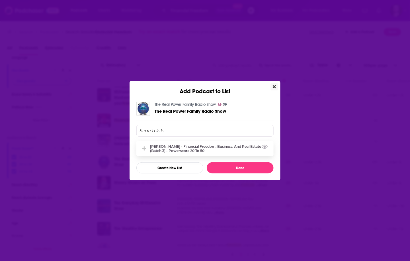
click at [185, 152] on div "[PERSON_NAME] - Financial Freedom, Business, and Real Estate (Batch 3) - Powers…" at bounding box center [204, 148] width 137 height 15
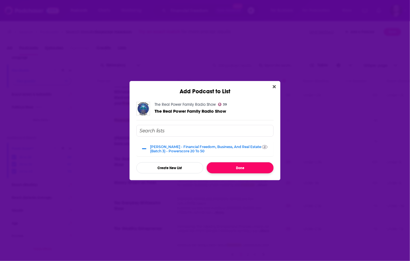
click at [229, 169] on button "Done" at bounding box center [240, 167] width 67 height 11
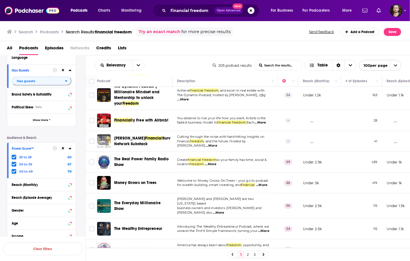
click at [217, 143] on span "...More" at bounding box center [211, 145] width 11 height 5
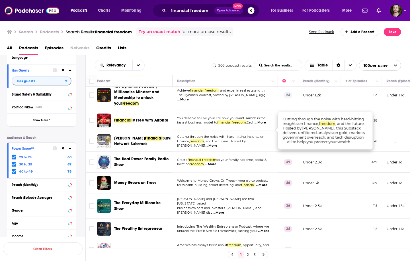
click at [217, 143] on span "...More" at bounding box center [211, 145] width 11 height 5
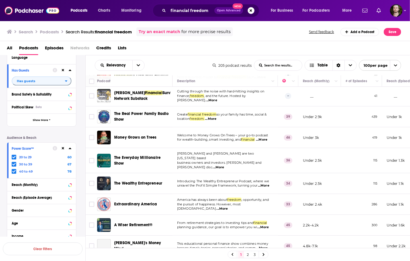
scroll to position [775, 0]
click at [267, 137] on span "...More" at bounding box center [261, 139] width 11 height 5
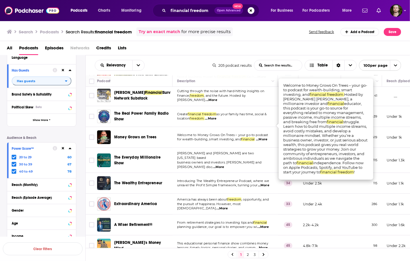
click at [267, 137] on span "...More" at bounding box center [261, 139] width 11 height 5
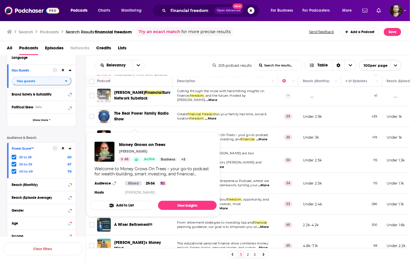
click at [126, 203] on button "Add to List" at bounding box center [122, 204] width 64 height 9
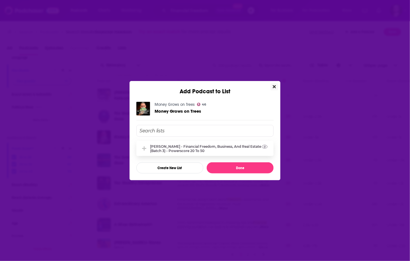
click at [192, 152] on div "[PERSON_NAME] - Financial Freedom, Business, and Real Estate (Batch 3) - Powers…" at bounding box center [204, 148] width 137 height 15
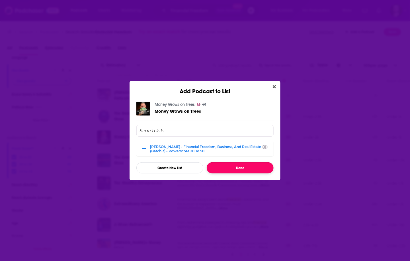
click at [224, 165] on button "Done" at bounding box center [240, 167] width 67 height 11
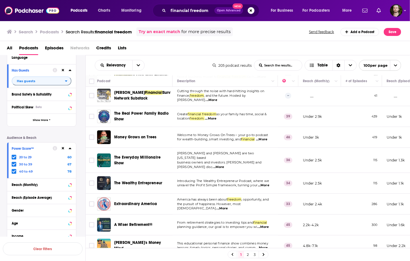
scroll to position [797, 0]
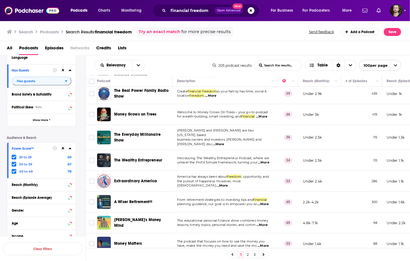
click at [254, 128] on span "Ryan Greenberg and Nick Kalfas are two Maryland based" at bounding box center [215, 132] width 77 height 9
click at [224, 142] on span "...More" at bounding box center [218, 144] width 11 height 5
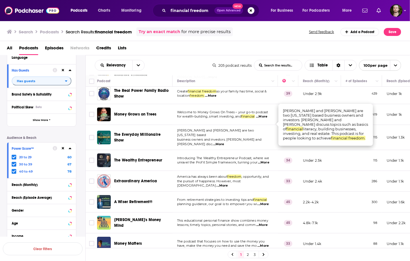
click at [224, 142] on span "...More" at bounding box center [218, 144] width 11 height 5
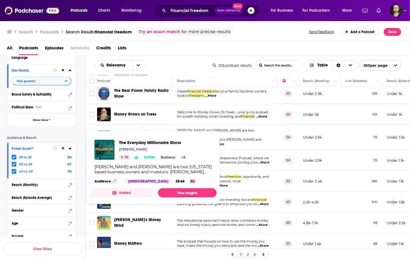
click at [127, 191] on button "Added" at bounding box center [122, 192] width 64 height 9
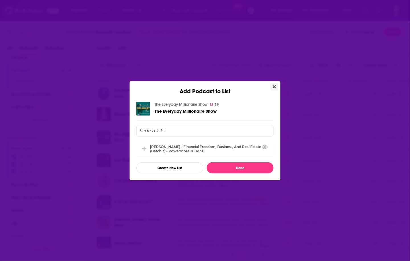
click at [271, 85] on button "Close" at bounding box center [275, 86] width 8 height 7
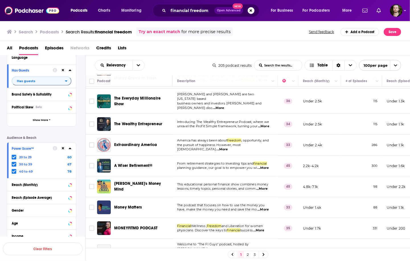
scroll to position [843, 0]
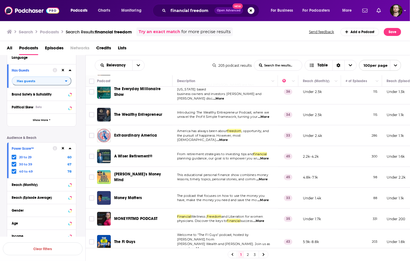
click at [228, 138] on span "...More" at bounding box center [222, 140] width 11 height 5
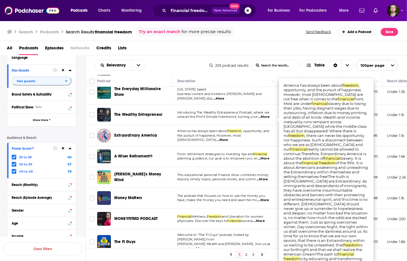
click at [228, 138] on span "...More" at bounding box center [222, 140] width 11 height 5
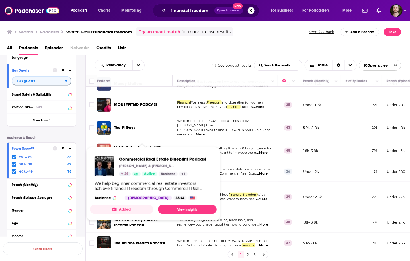
scroll to position [980, 0]
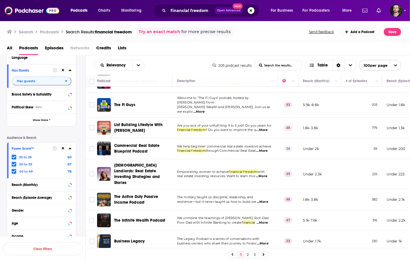
click at [265, 199] on span "...More" at bounding box center [262, 201] width 11 height 5
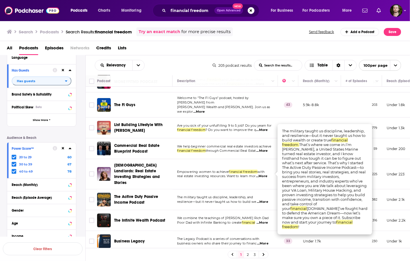
click at [265, 199] on span "...More" at bounding box center [262, 201] width 11 height 5
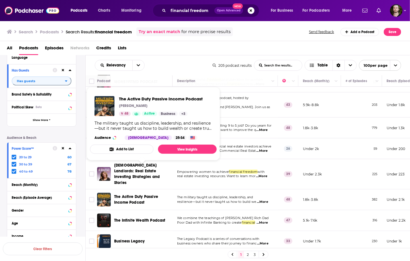
click at [141, 151] on button "Add to List" at bounding box center [122, 148] width 64 height 9
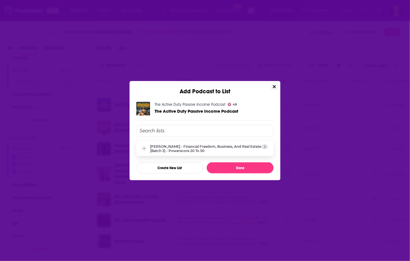
click at [184, 144] on div "[PERSON_NAME] - Financial Freedom, Business, and Real Estate (Batch 3) - Powers…" at bounding box center [210, 148] width 120 height 9
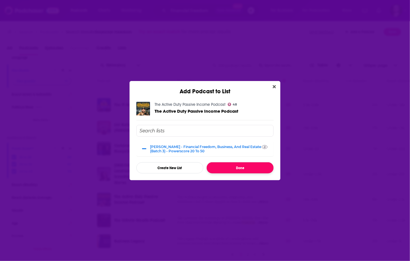
click at [228, 168] on button "Done" at bounding box center [240, 167] width 67 height 11
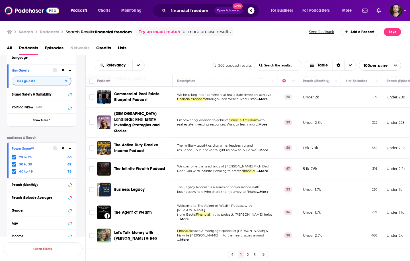
scroll to position [1048, 0]
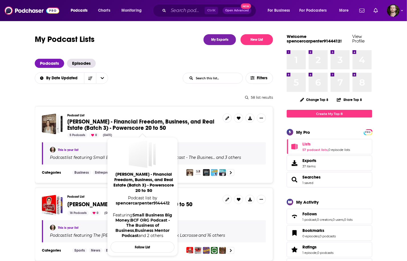
click at [128, 122] on span "[PERSON_NAME] - Financial Freedom, Business, and Real Estate (Batch 3) - Powers…" at bounding box center [140, 124] width 147 height 13
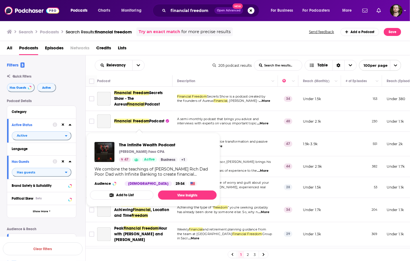
scroll to position [1048, 0]
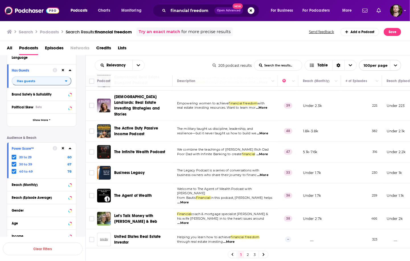
click at [268, 152] on span "...More" at bounding box center [262, 154] width 11 height 5
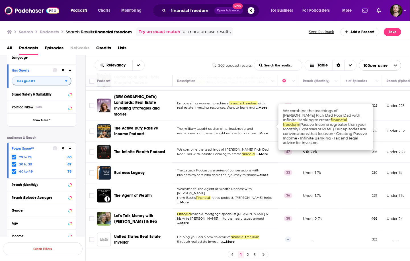
click at [268, 152] on span "...More" at bounding box center [262, 154] width 11 height 5
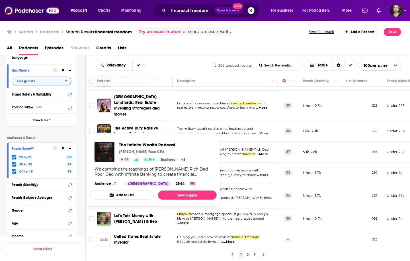
click at [125, 191] on button "Add to List" at bounding box center [122, 194] width 64 height 9
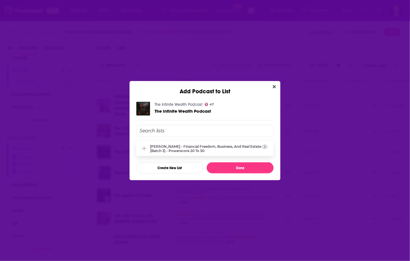
click at [204, 151] on div "[PERSON_NAME] - Financial Freedom, Business, and Real Estate (Batch 3) - Powers…" at bounding box center [210, 148] width 120 height 9
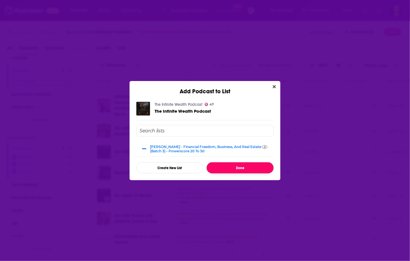
click at [232, 169] on button "Done" at bounding box center [240, 167] width 67 height 11
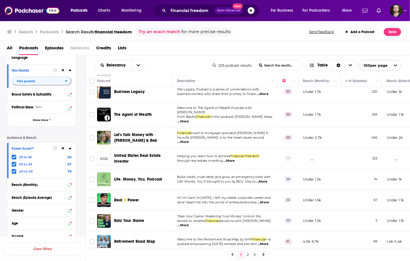
scroll to position [1139, 0]
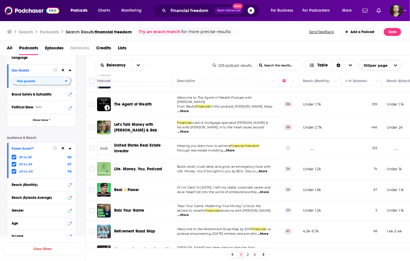
click at [232, 148] on span "...More" at bounding box center [228, 150] width 11 height 5
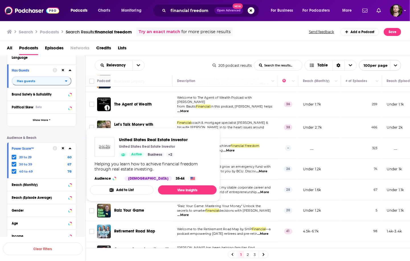
click at [122, 190] on button "Add to List" at bounding box center [122, 189] width 64 height 9
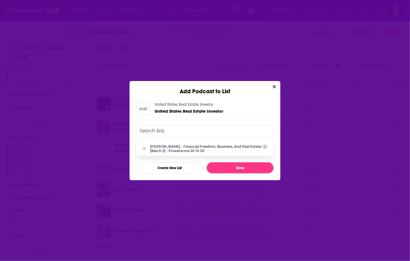
click at [200, 148] on div "[PERSON_NAME] - Financial Freedom, Business, and Real Estate (Batch 3) - Powers…" at bounding box center [210, 148] width 120 height 9
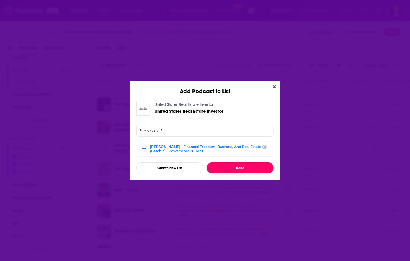
click at [234, 165] on button "Done" at bounding box center [240, 167] width 67 height 11
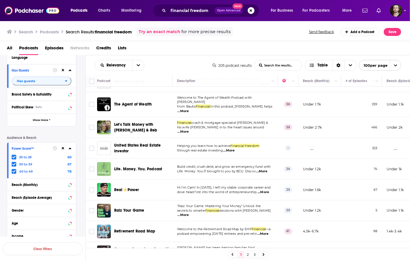
click at [266, 169] on span "...More" at bounding box center [261, 171] width 11 height 5
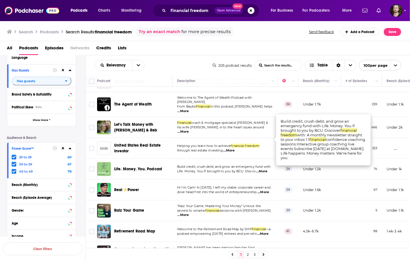
click at [266, 169] on span "...More" at bounding box center [261, 171] width 11 height 5
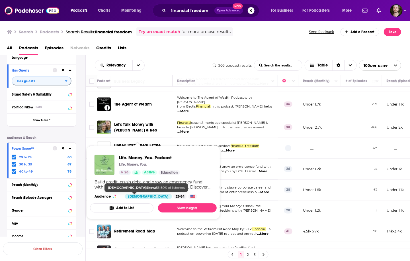
click at [133, 206] on button "Add to List" at bounding box center [122, 207] width 64 height 9
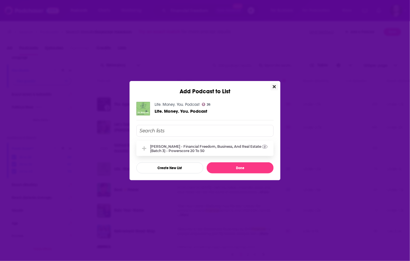
click at [200, 152] on div "[PERSON_NAME] - Financial Freedom, Business, and Real Estate (Batch 3) - Powers…" at bounding box center [204, 148] width 137 height 15
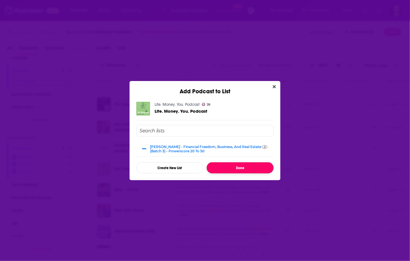
click at [228, 163] on button "Done" at bounding box center [240, 167] width 67 height 11
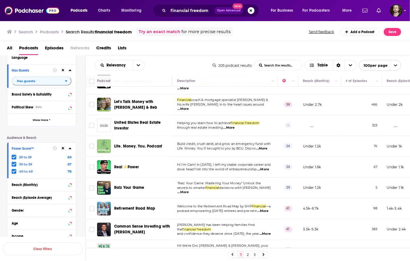
scroll to position [1185, 0]
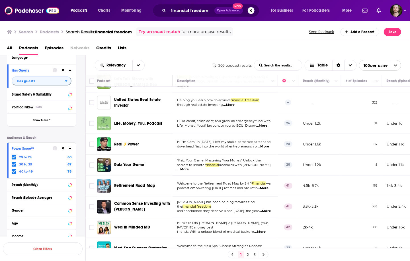
click at [267, 144] on span "...More" at bounding box center [263, 146] width 11 height 5
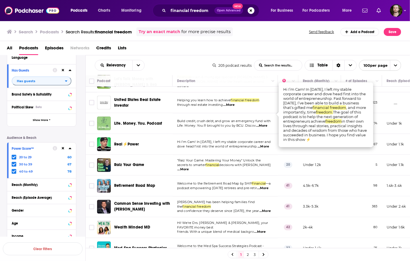
click at [267, 144] on span "...More" at bounding box center [263, 146] width 11 height 5
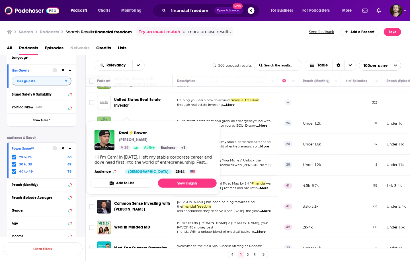
click at [132, 182] on button "Add to List" at bounding box center [122, 182] width 64 height 9
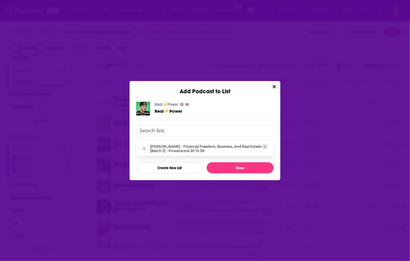
click at [194, 148] on div "[PERSON_NAME] - Financial Freedom, Business, and Real Estate (Batch 3) - Powers…" at bounding box center [210, 148] width 120 height 9
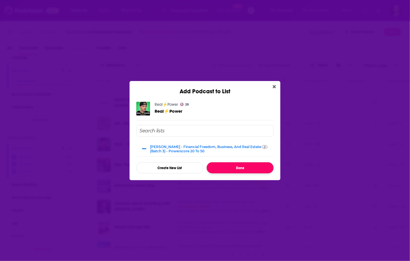
click at [223, 166] on button "Done" at bounding box center [240, 167] width 67 height 11
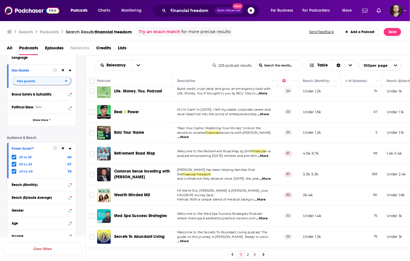
scroll to position [1207, 0]
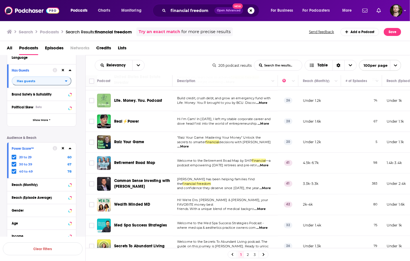
click at [189, 144] on span "...More" at bounding box center [183, 146] width 11 height 5
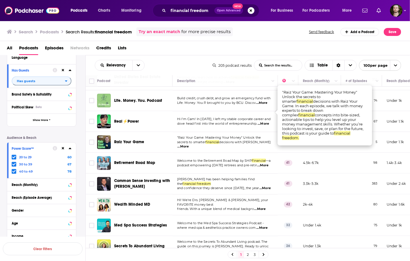
click at [189, 144] on span "...More" at bounding box center [183, 146] width 11 height 5
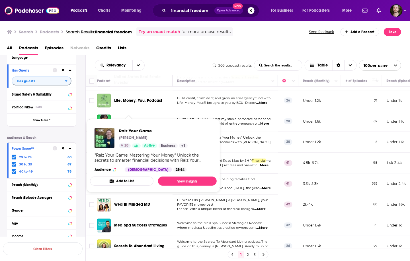
click at [135, 183] on button "Add to List" at bounding box center [122, 180] width 64 height 9
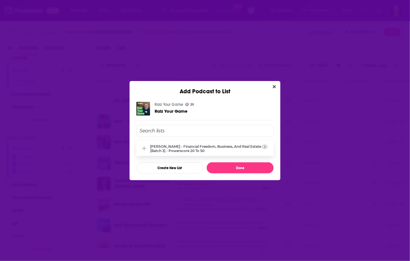
click at [211, 141] on div "[PERSON_NAME] - Financial Freedom, Business, and Real Estate (Batch 3) - Powers…" at bounding box center [204, 148] width 137 height 15
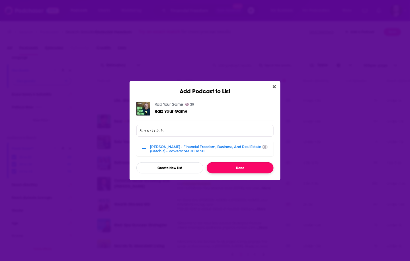
click at [232, 168] on button "Done" at bounding box center [240, 167] width 67 height 11
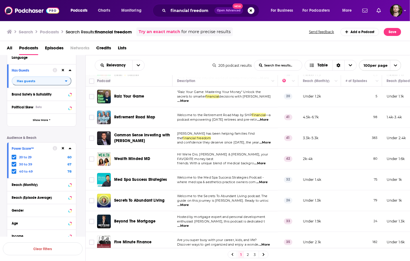
scroll to position [1299, 0]
